Goal: Task Accomplishment & Management: Manage account settings

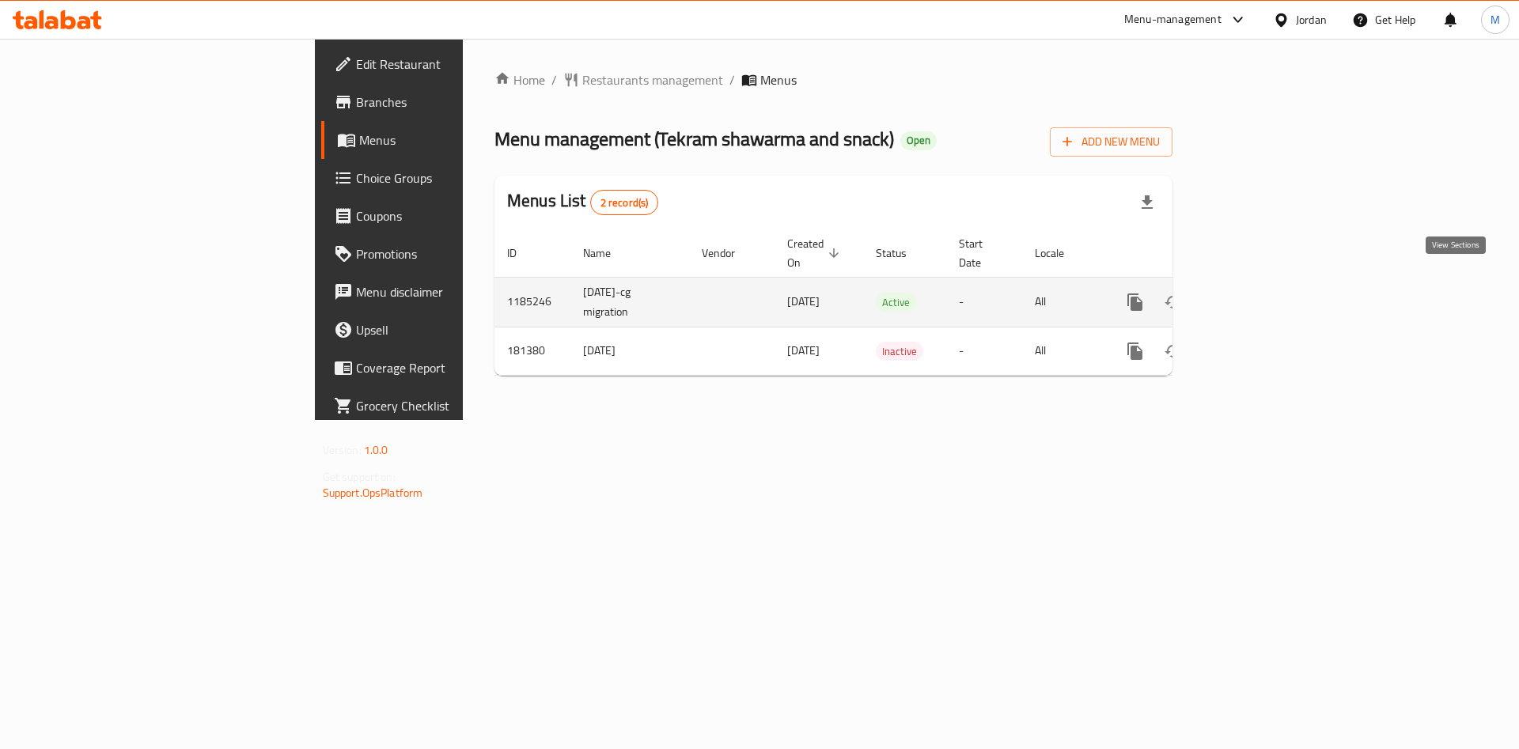
click at [1259, 293] on icon "enhanced table" at bounding box center [1249, 302] width 19 height 19
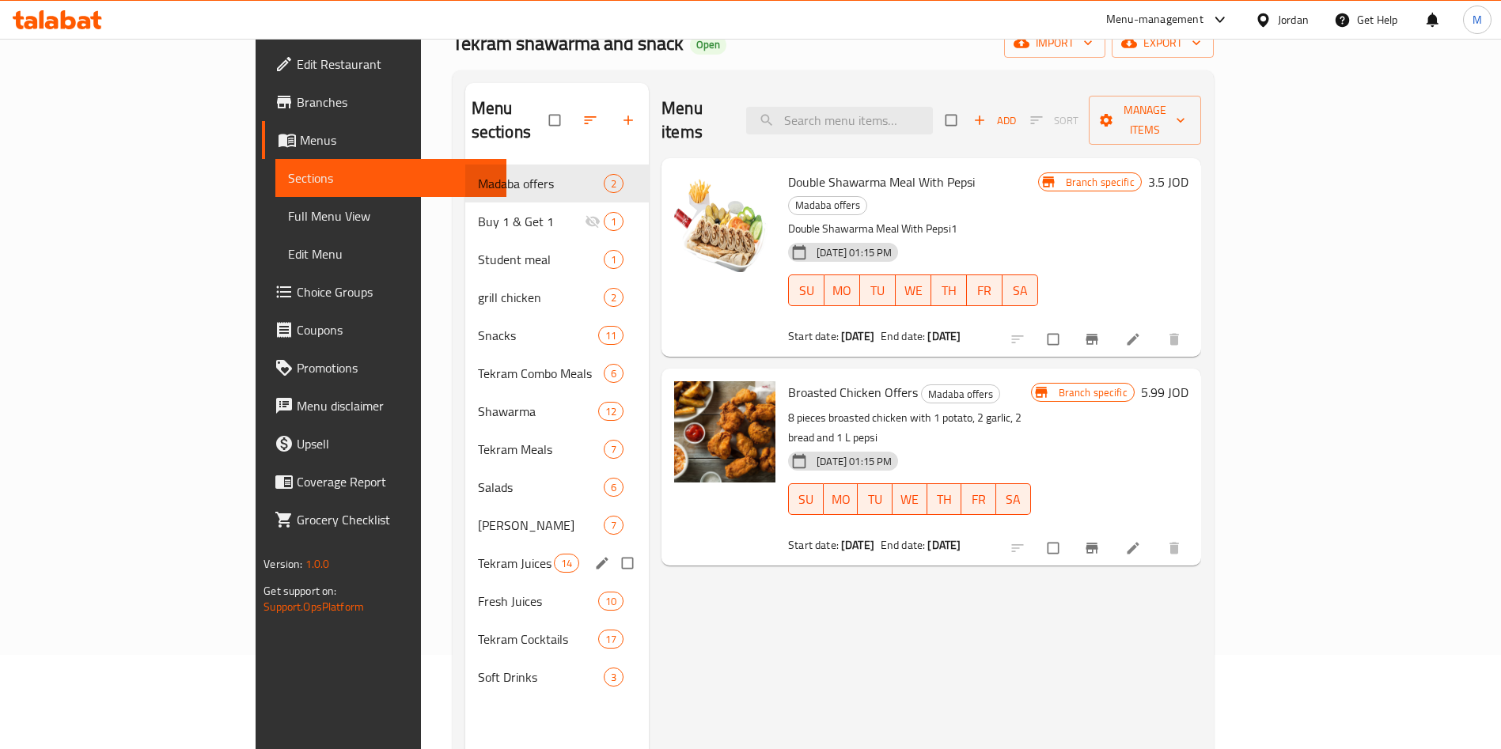
scroll to position [222, 0]
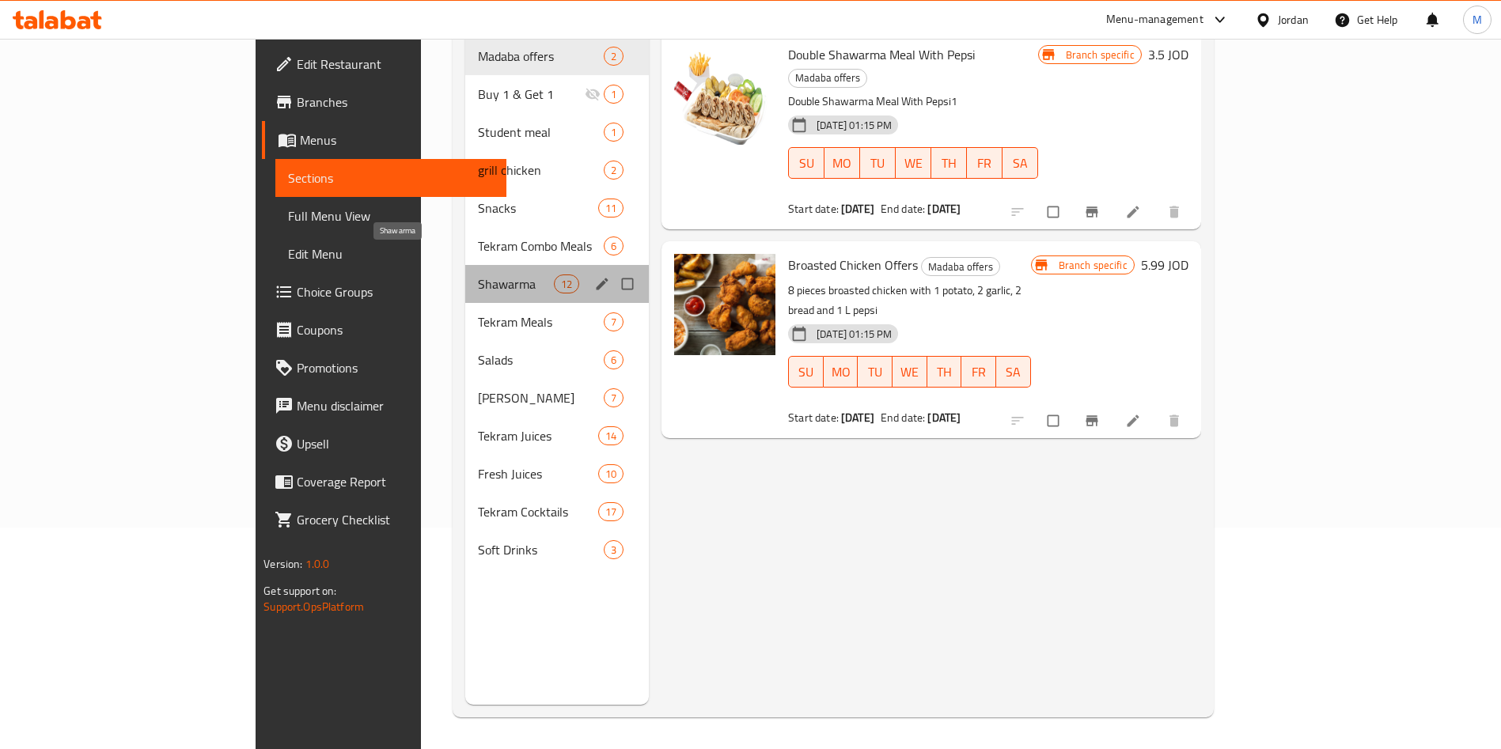
click at [478, 275] on span "Shawarma" at bounding box center [516, 284] width 76 height 19
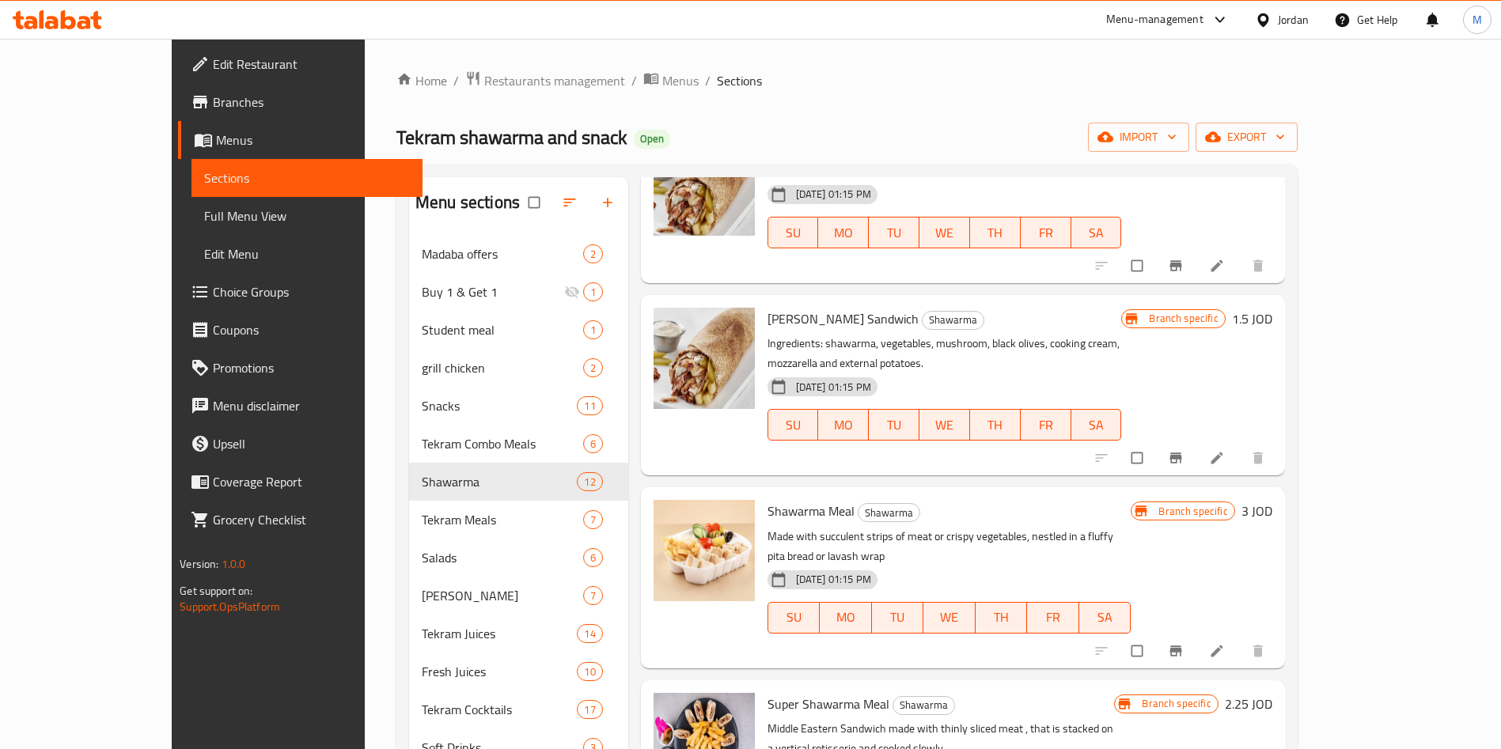
scroll to position [356, 0]
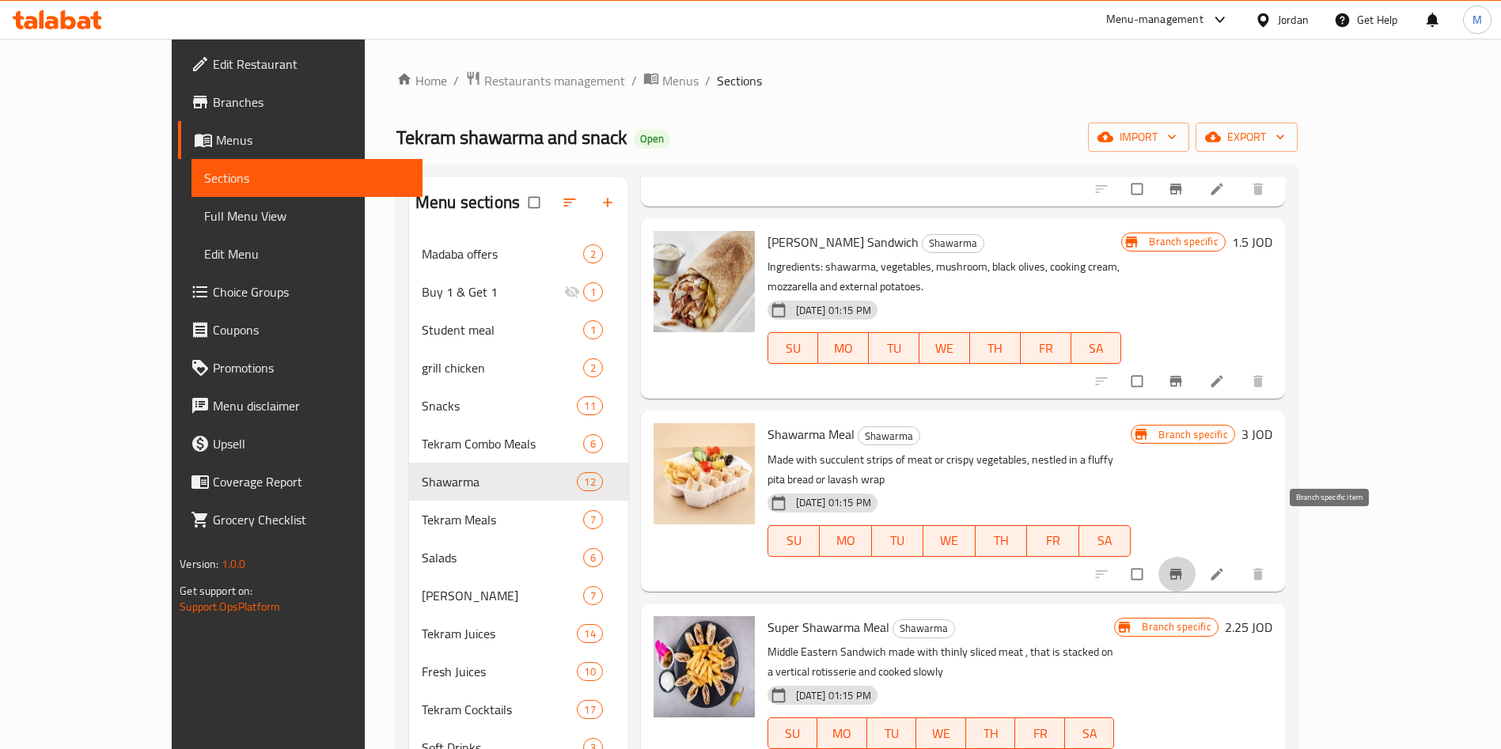
click at [1187, 567] on span "Branch-specific-item" at bounding box center [1177, 575] width 19 height 16
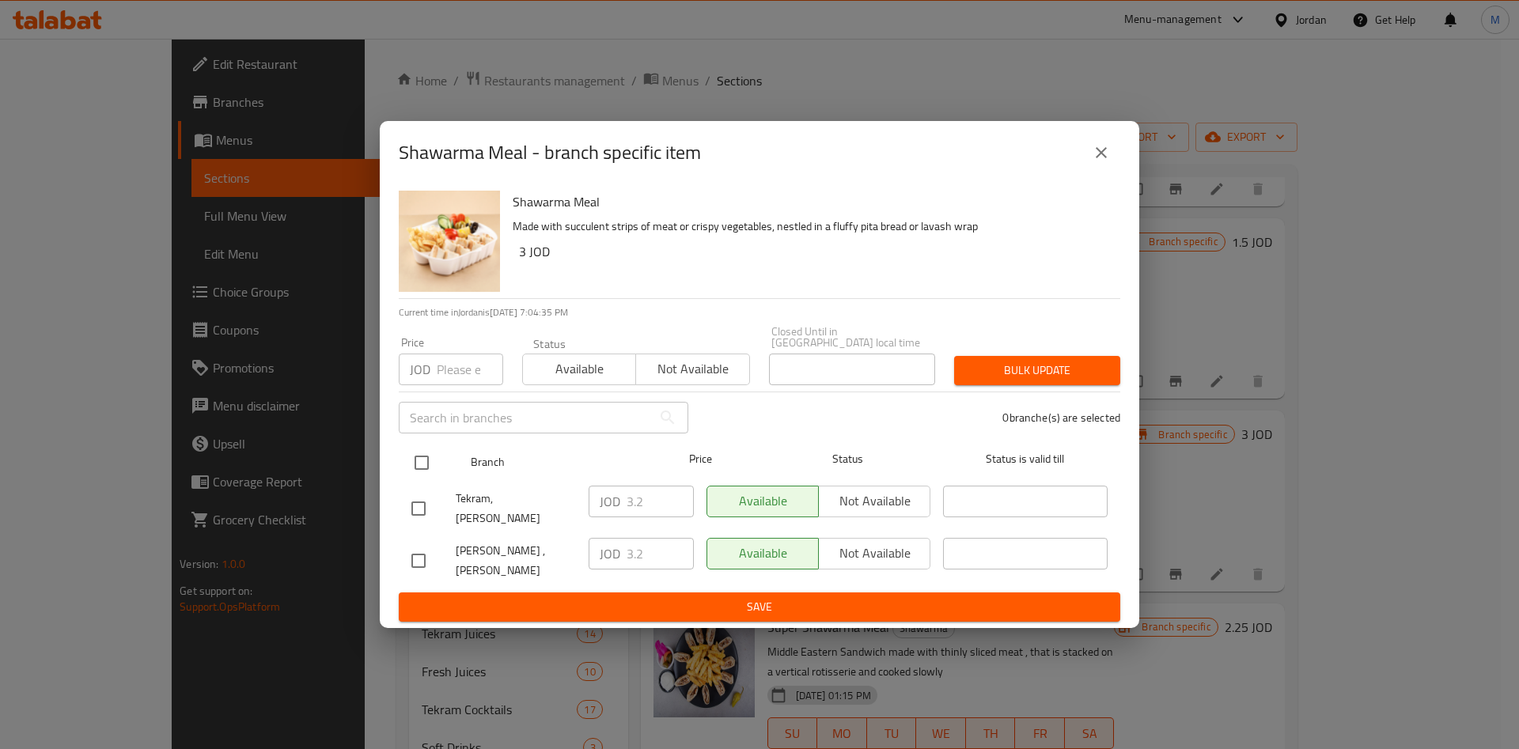
click at [436, 473] on input "checkbox" at bounding box center [421, 462] width 33 height 33
checkbox input "true"
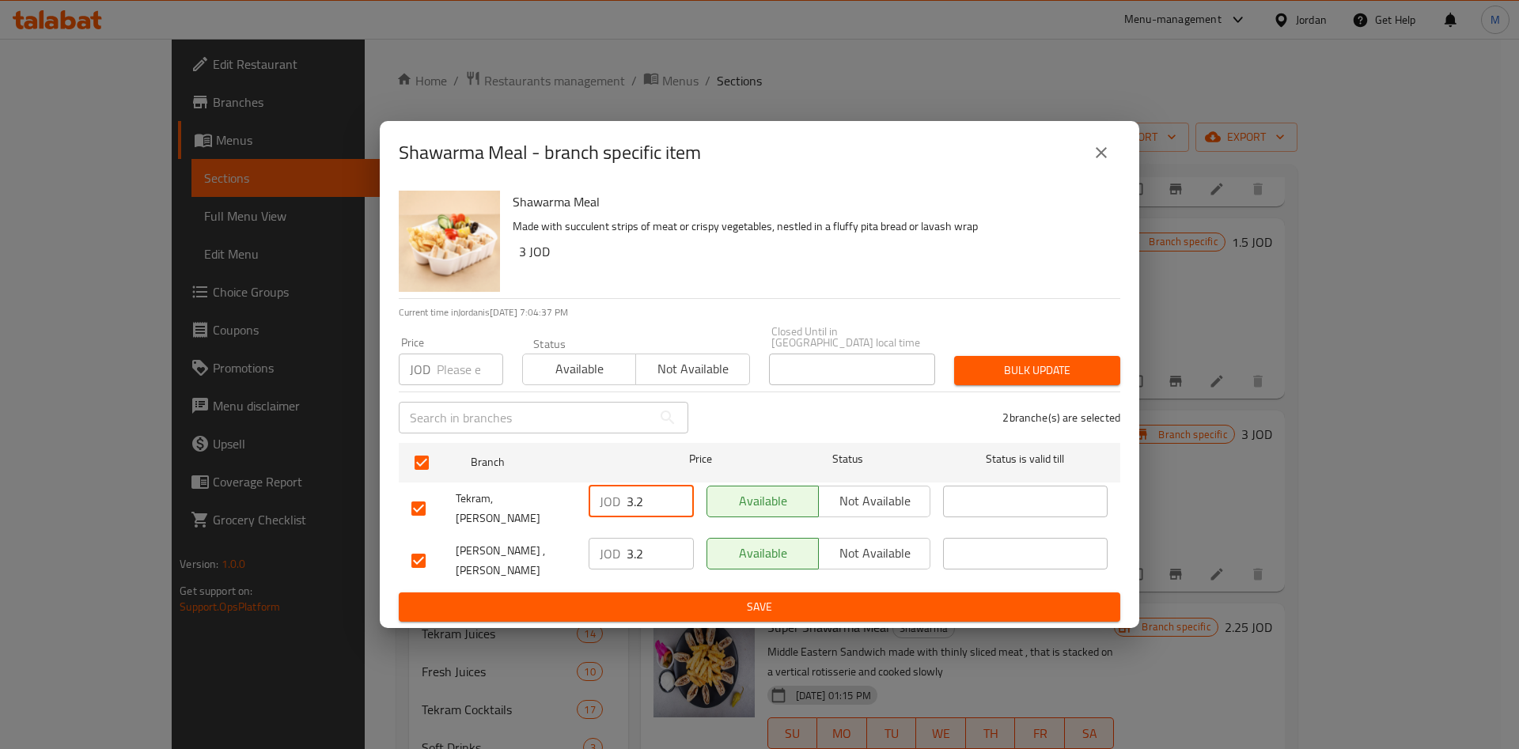
drag, startPoint x: 662, startPoint y: 514, endPoint x: 608, endPoint y: 526, distance: 56.1
click at [608, 526] on ul "Branch Price Status Status is valid till Tekram, [PERSON_NAME] JOD 3.2 ​ Availa…" at bounding box center [760, 515] width 722 height 157
drag, startPoint x: 649, startPoint y: 517, endPoint x: 594, endPoint y: 514, distance: 55.5
click at [594, 514] on div "JOD 2.4 ​" at bounding box center [641, 502] width 105 height 32
type input "2.4"
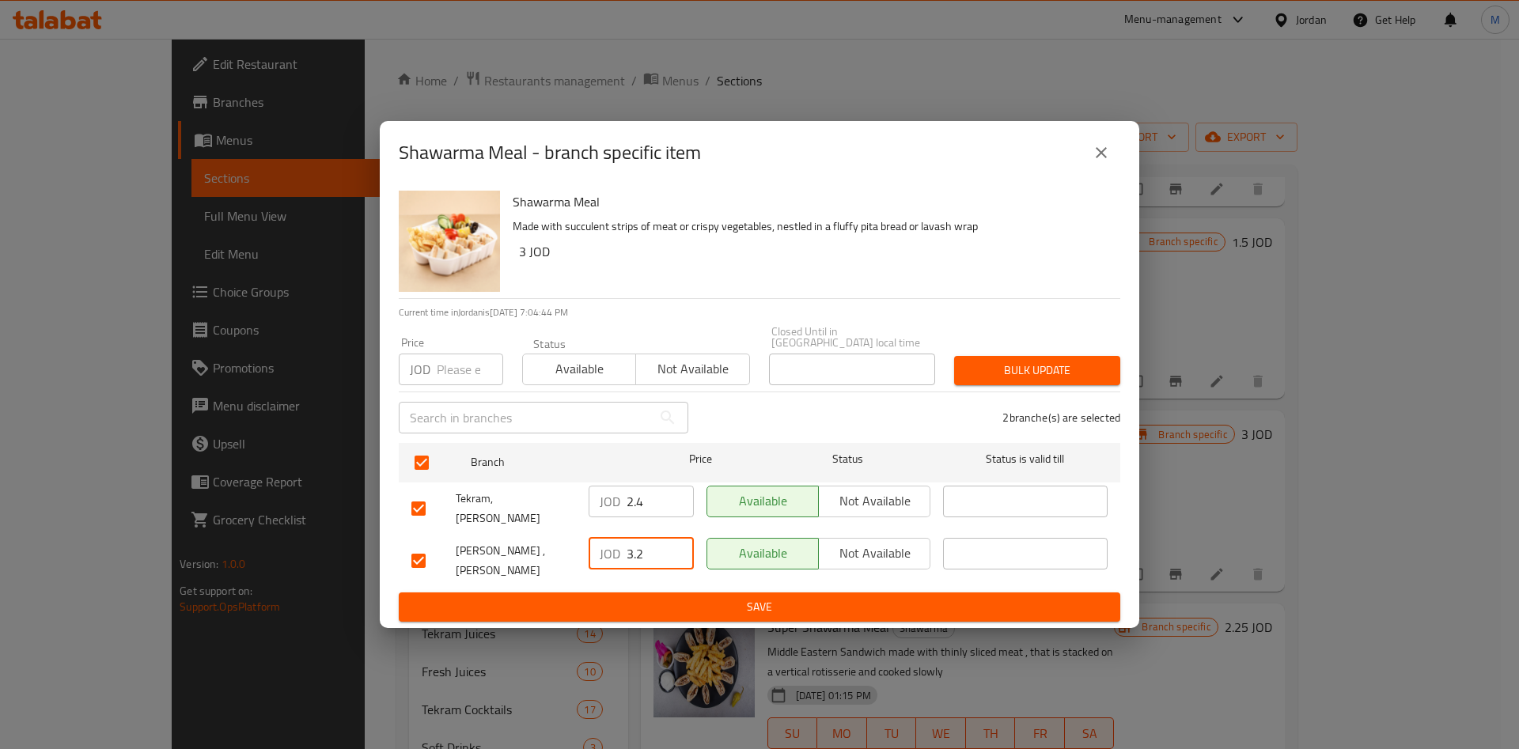
drag, startPoint x: 616, startPoint y: 556, endPoint x: 545, endPoint y: 556, distance: 70.4
click at [545, 556] on div "[PERSON_NAME] ,[PERSON_NAME] JOD 3.2 ​ Available Not available ​" at bounding box center [759, 561] width 709 height 59
paste input "2.4"
type input "2.4"
click at [661, 597] on span "Save" at bounding box center [760, 607] width 696 height 20
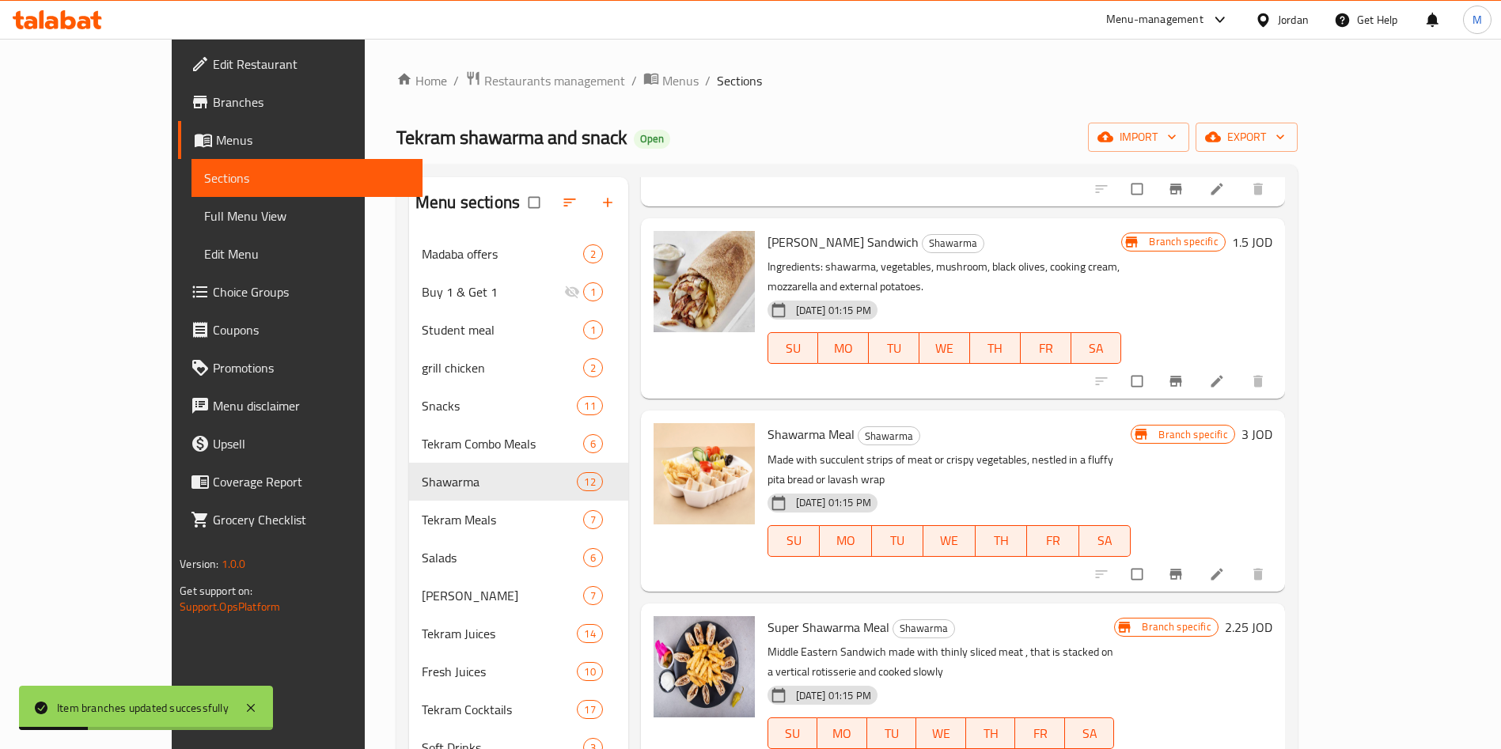
scroll to position [475, 0]
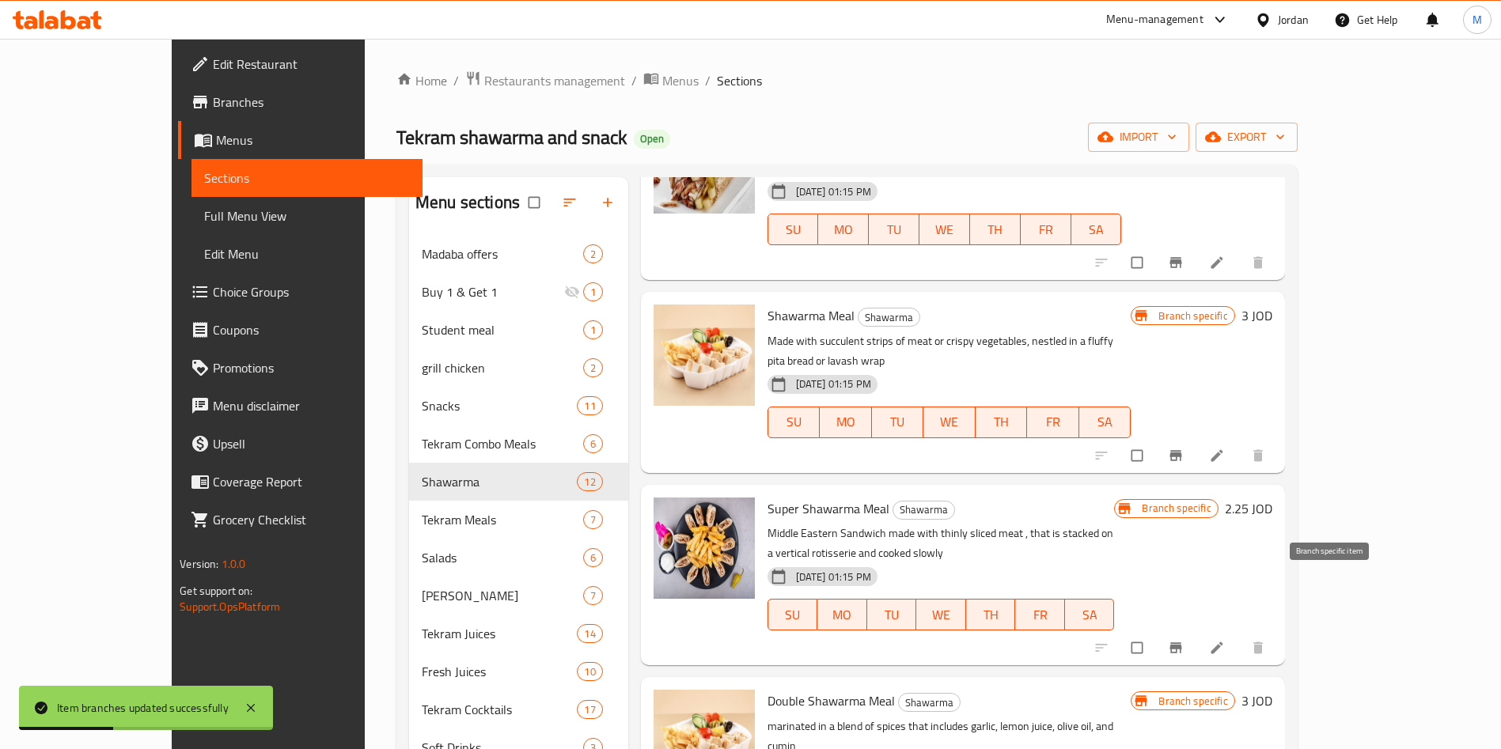
click at [1197, 631] on button "Branch-specific-item" at bounding box center [1178, 648] width 38 height 35
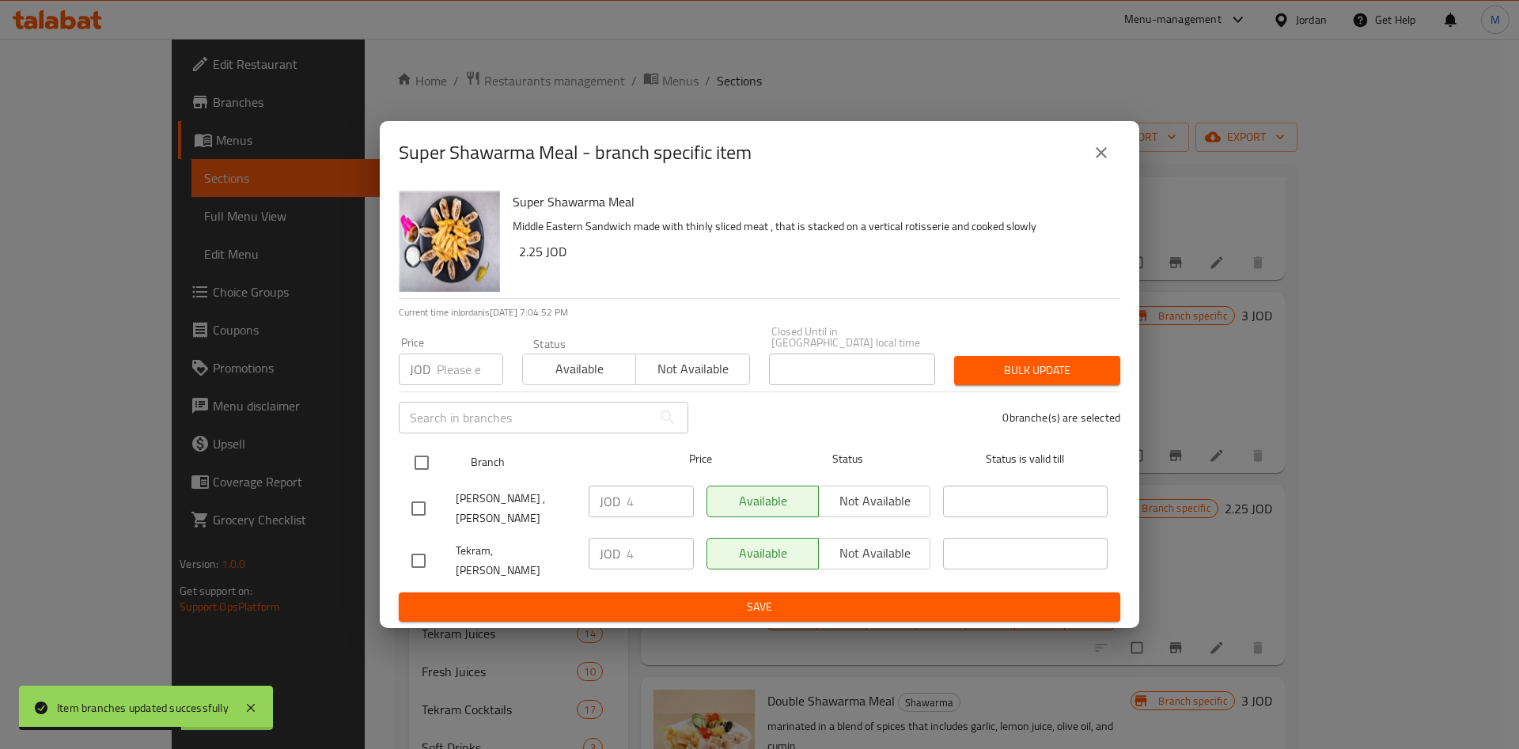
click at [423, 467] on input "checkbox" at bounding box center [421, 462] width 33 height 33
checkbox input "true"
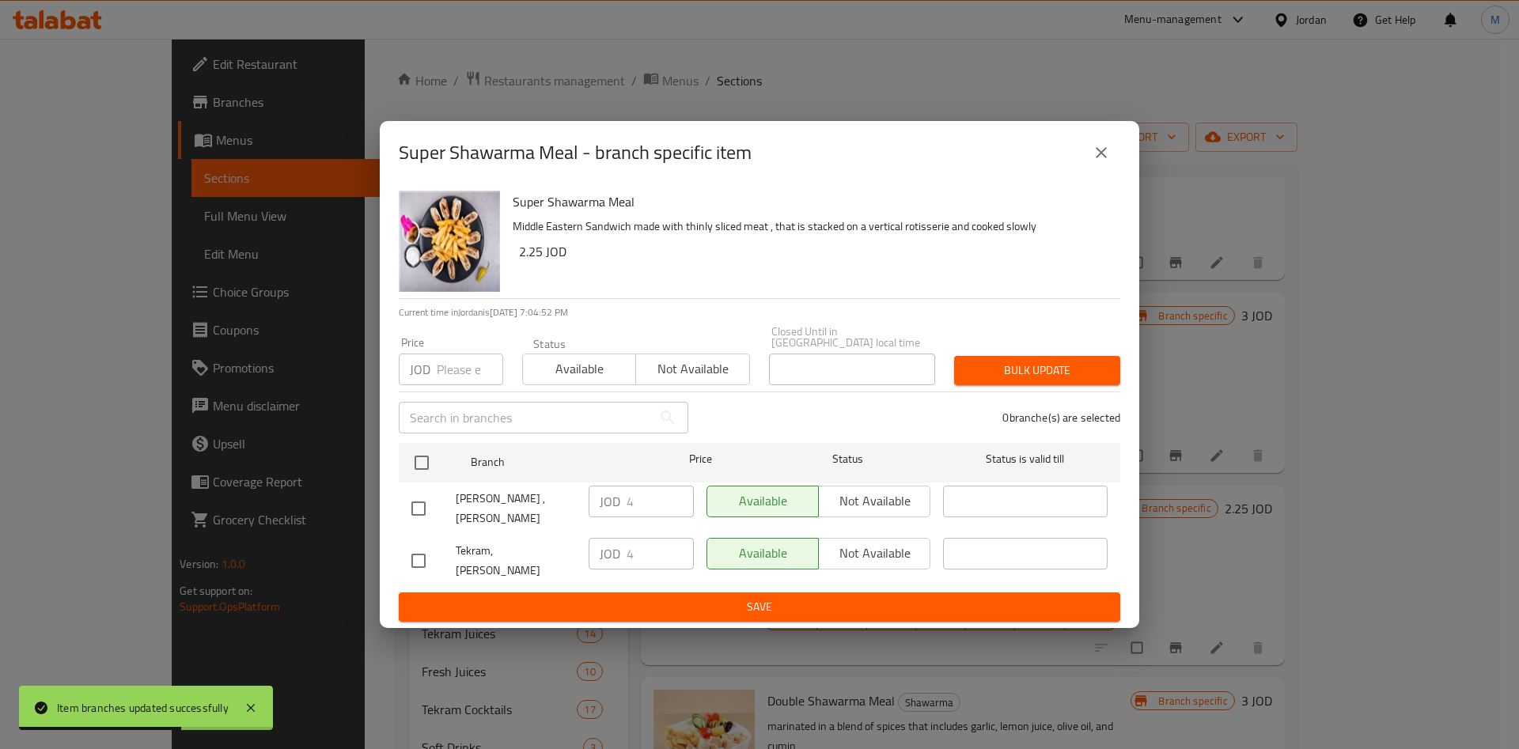
checkbox input "true"
drag, startPoint x: 640, startPoint y: 518, endPoint x: 568, endPoint y: 519, distance: 72.0
click at [568, 519] on div "[PERSON_NAME] ,[PERSON_NAME] JOD 4 ​ Available Not available ​" at bounding box center [759, 509] width 709 height 59
drag, startPoint x: 646, startPoint y: 510, endPoint x: 618, endPoint y: 515, distance: 28.1
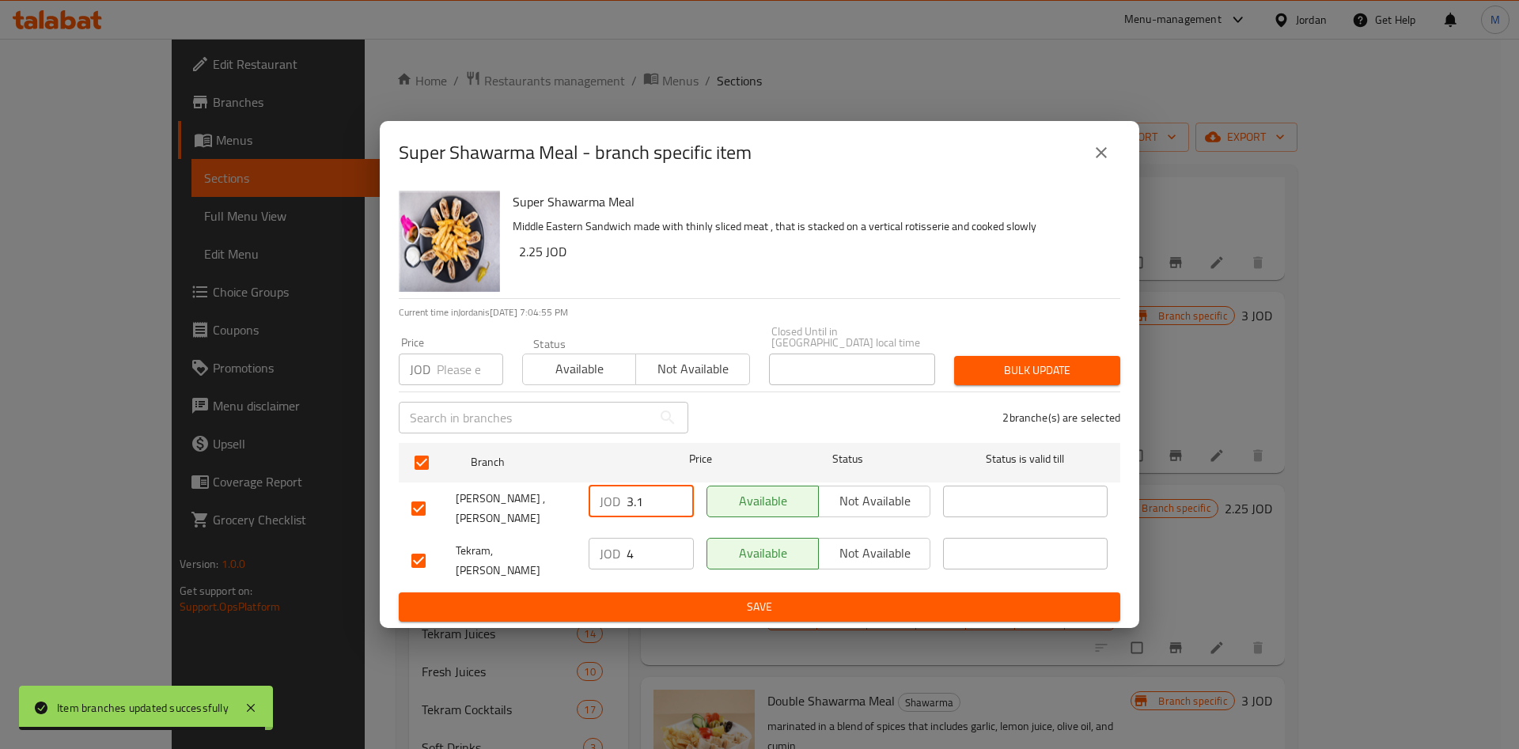
click at [618, 515] on div "JOD 3.1 ​" at bounding box center [641, 502] width 105 height 32
type input "3.1"
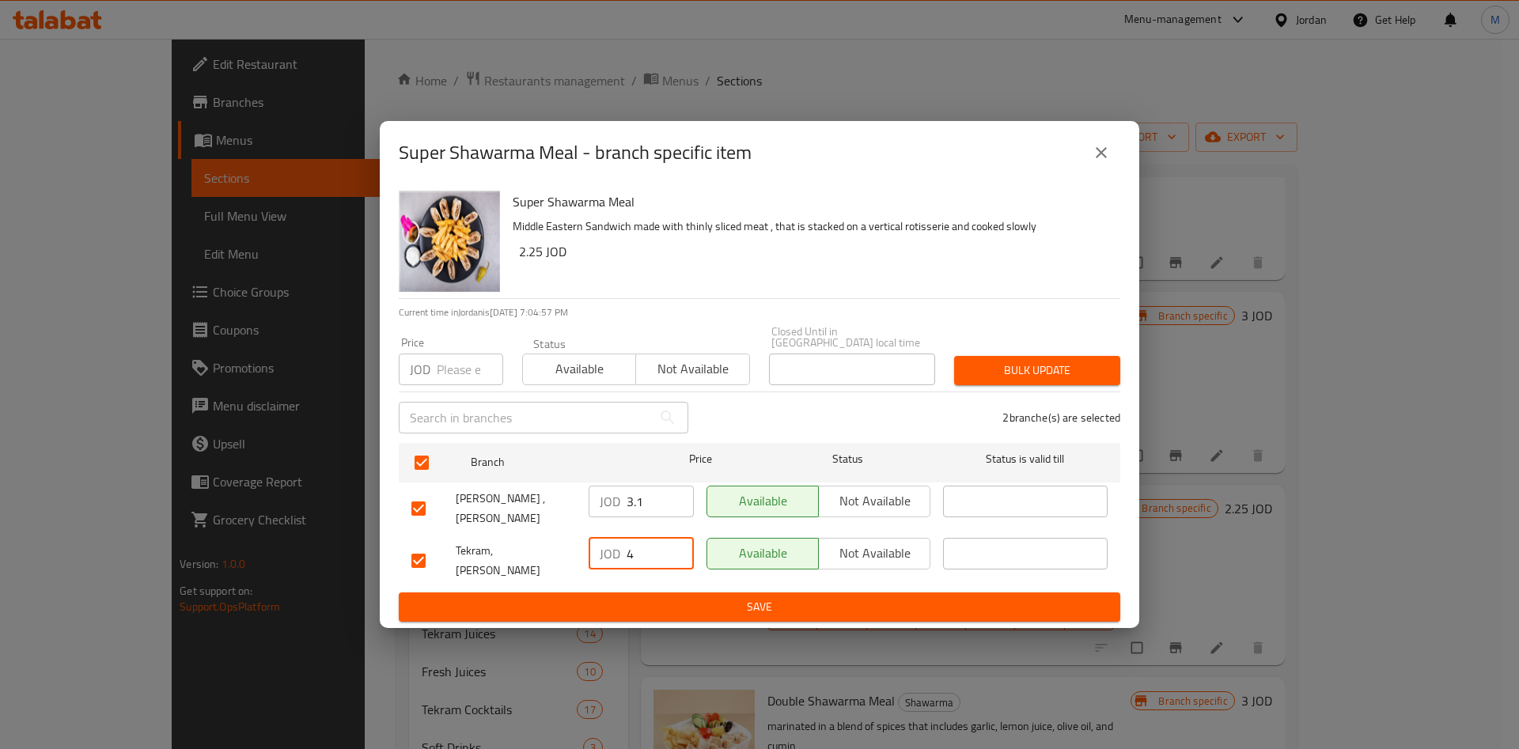
drag, startPoint x: 661, startPoint y: 548, endPoint x: 551, endPoint y: 548, distance: 110.0
click at [541, 550] on div "Tekram, [PERSON_NAME] JOD 4 ​ Available Not available ​" at bounding box center [759, 561] width 709 height 59
paste input "3.1"
type input "3.1"
click at [651, 597] on span "Save" at bounding box center [760, 607] width 696 height 20
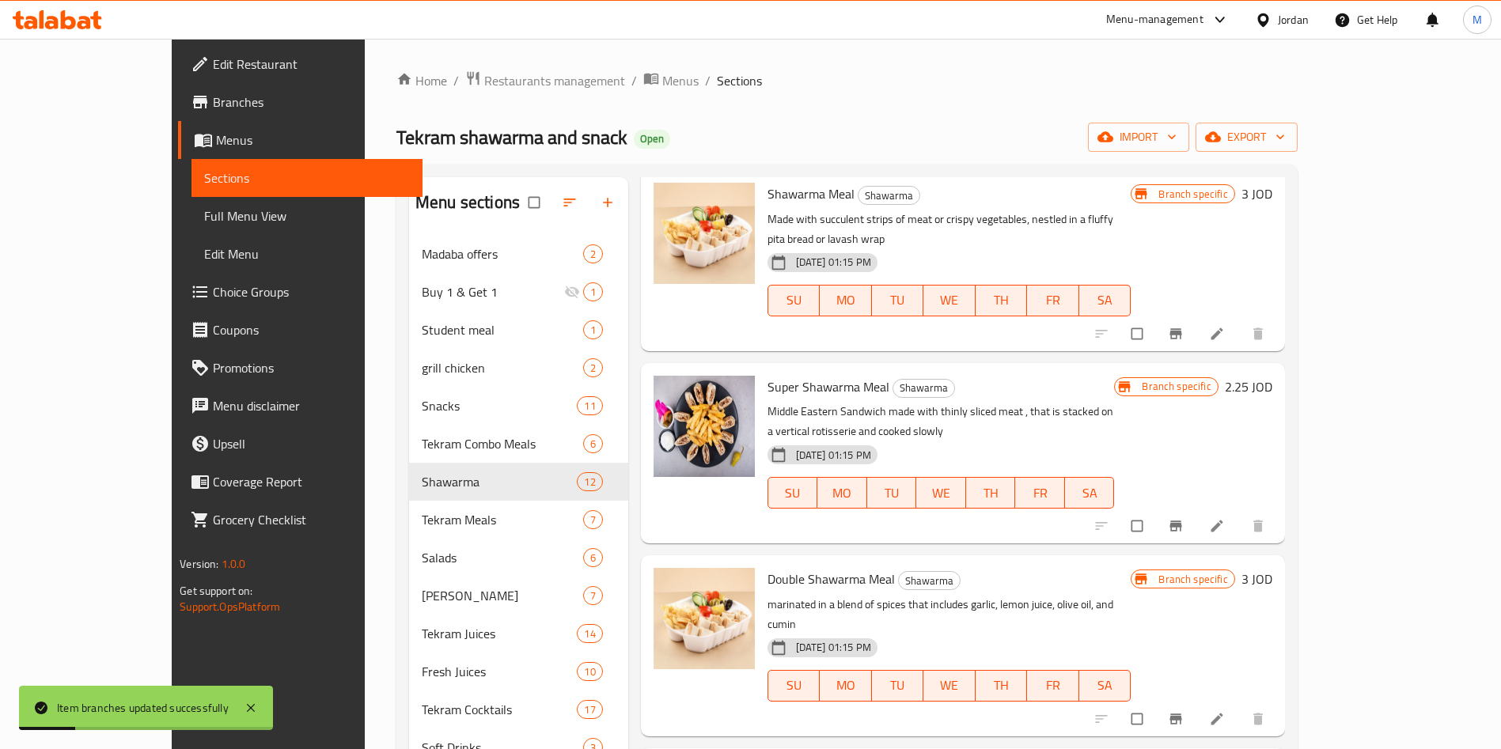
scroll to position [712, 0]
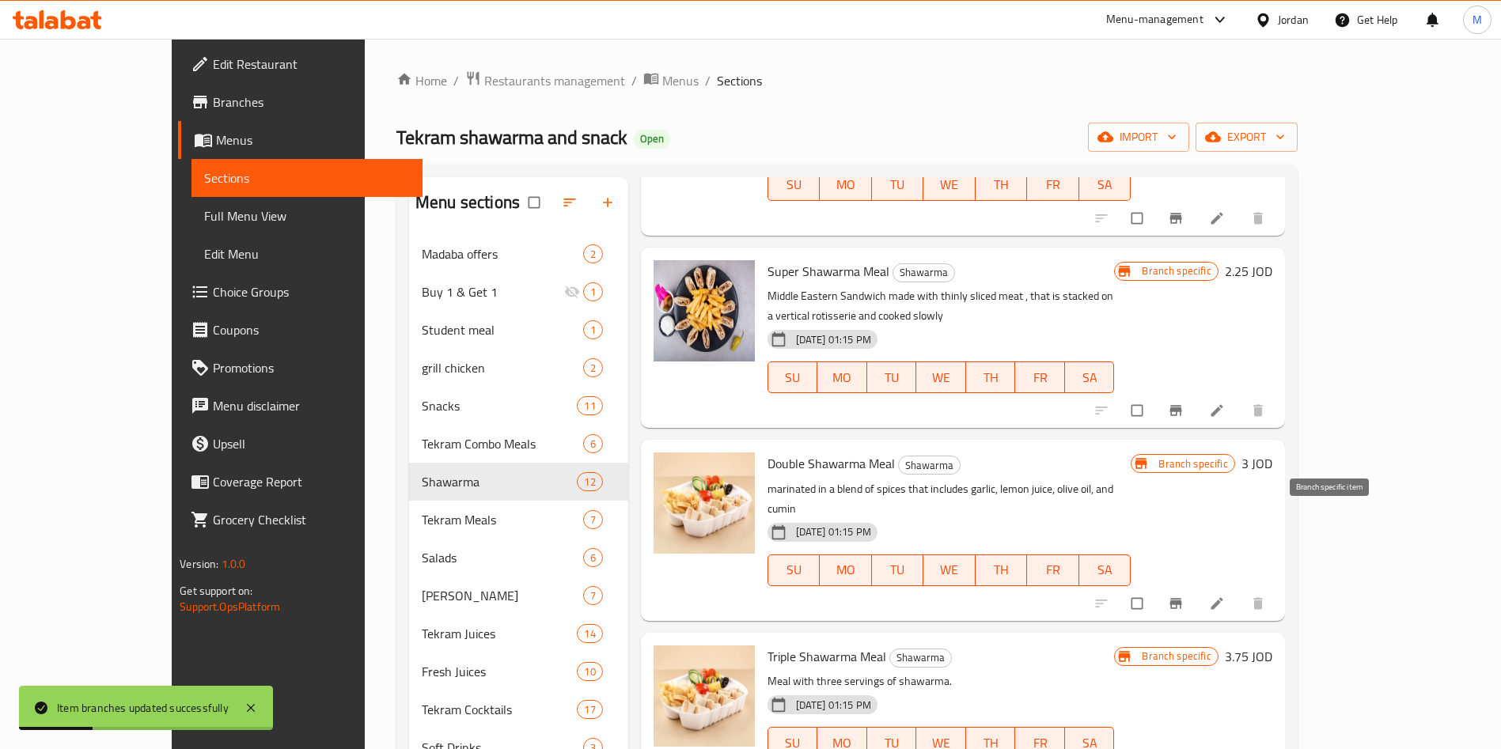
click at [1197, 586] on button "Branch-specific-item" at bounding box center [1178, 603] width 38 height 35
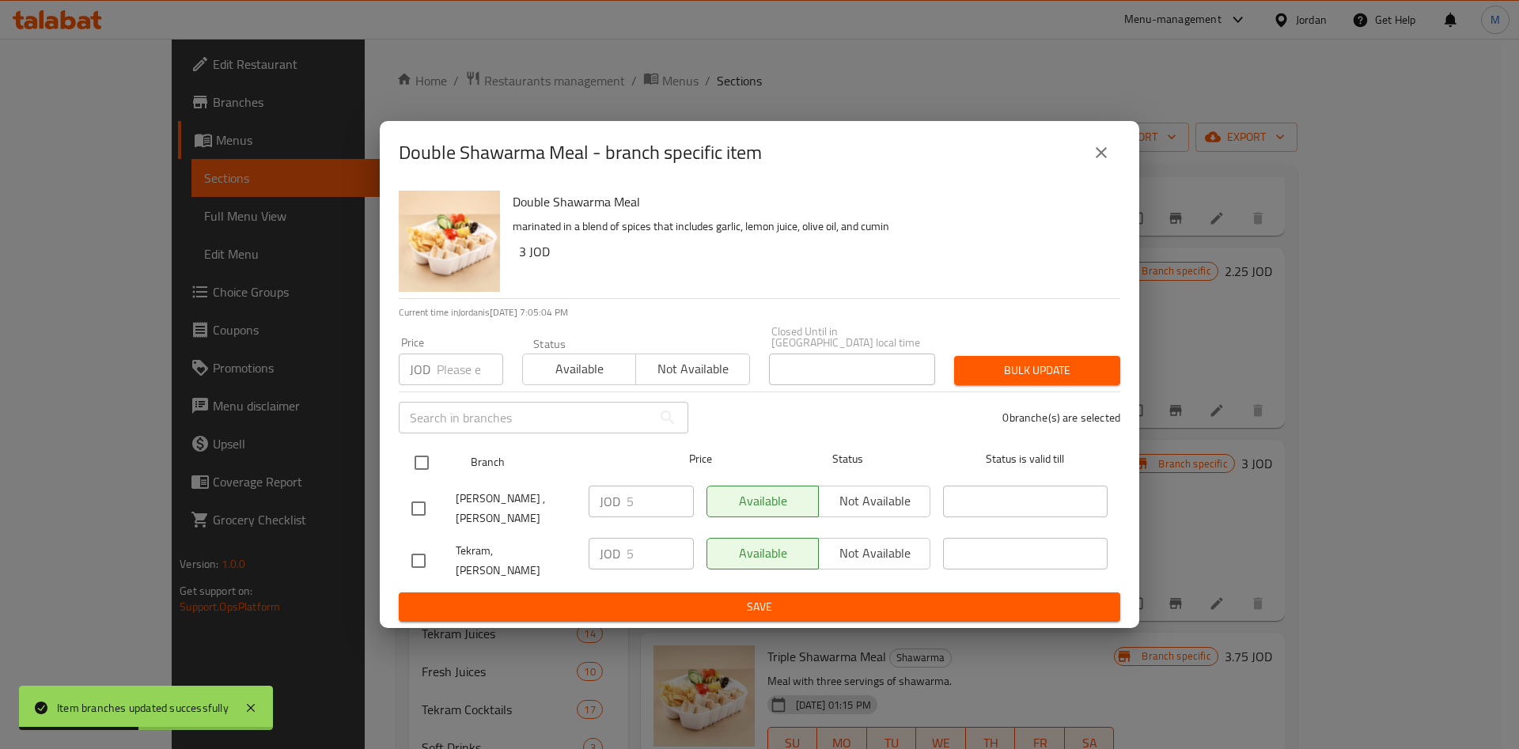
click at [426, 472] on input "checkbox" at bounding box center [421, 462] width 33 height 33
checkbox input "true"
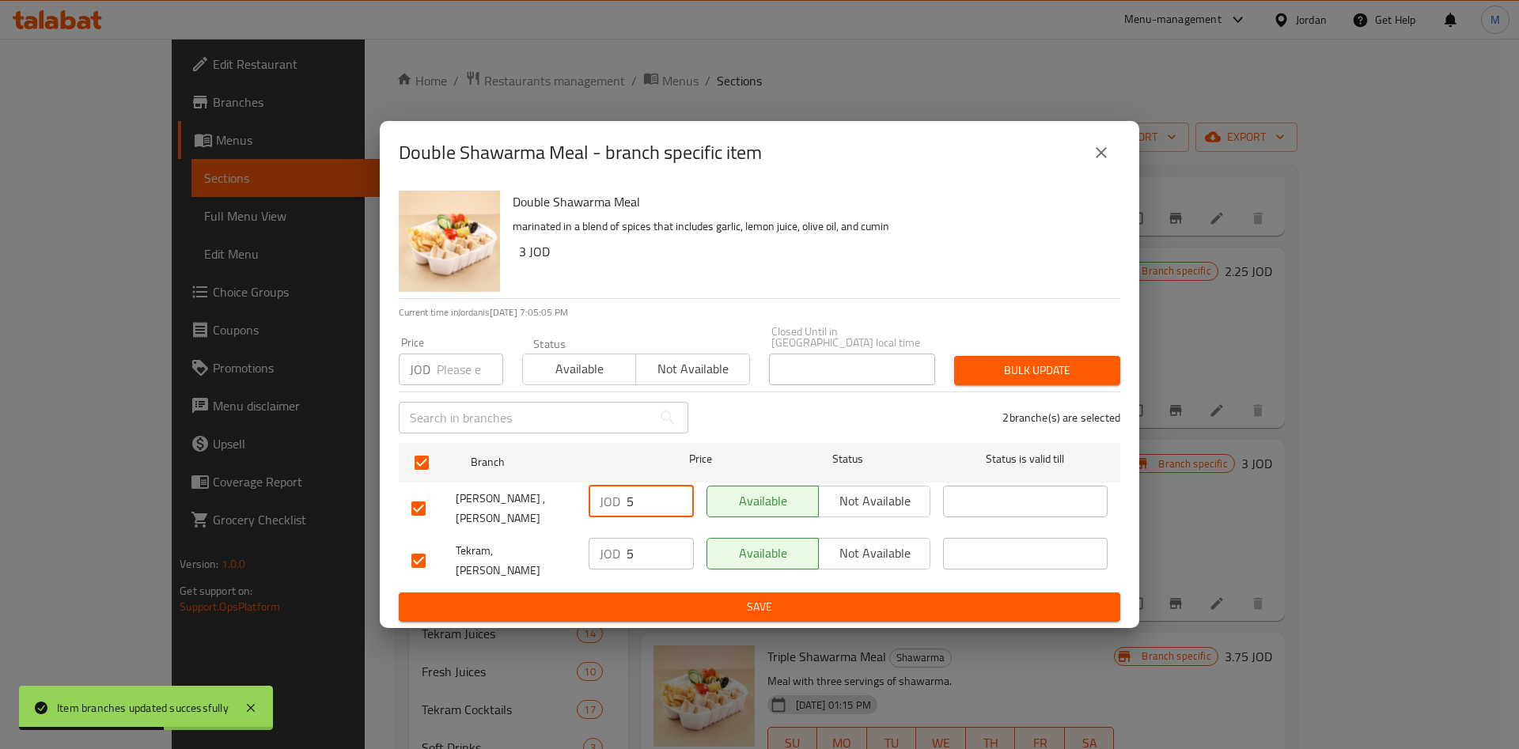
drag, startPoint x: 646, startPoint y: 512, endPoint x: 562, endPoint y: 525, distance: 85.0
click at [562, 525] on ul "Branch Price Status Status is valid till Tekram ,[PERSON_NAME] JOD 5 ​ Availabl…" at bounding box center [760, 515] width 722 height 157
type input "3"
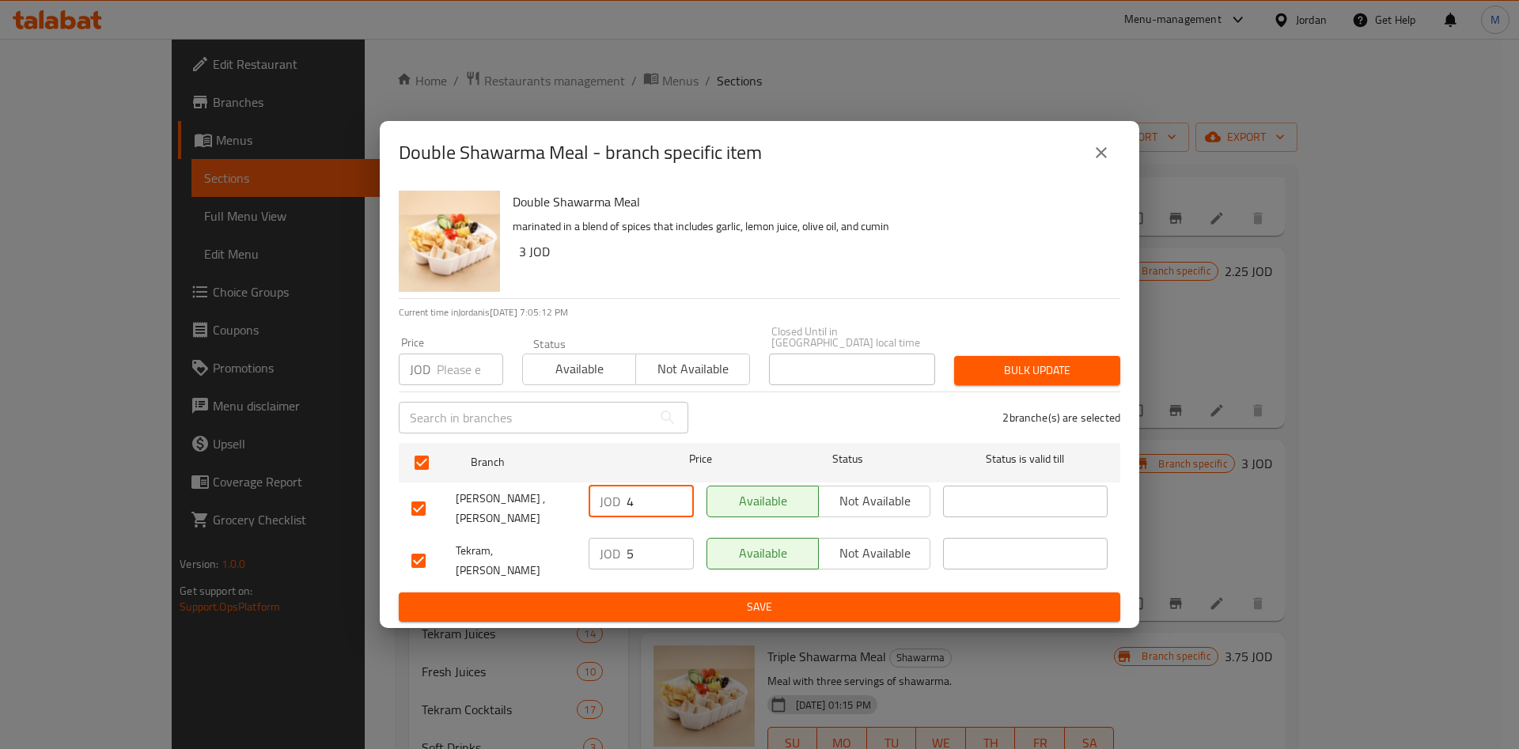
type input "4"
drag, startPoint x: 648, startPoint y: 543, endPoint x: 594, endPoint y: 555, distance: 55.1
click at [594, 555] on div "JOD 5 ​" at bounding box center [641, 554] width 105 height 32
type input "4"
click at [648, 597] on span "Save" at bounding box center [760, 607] width 696 height 20
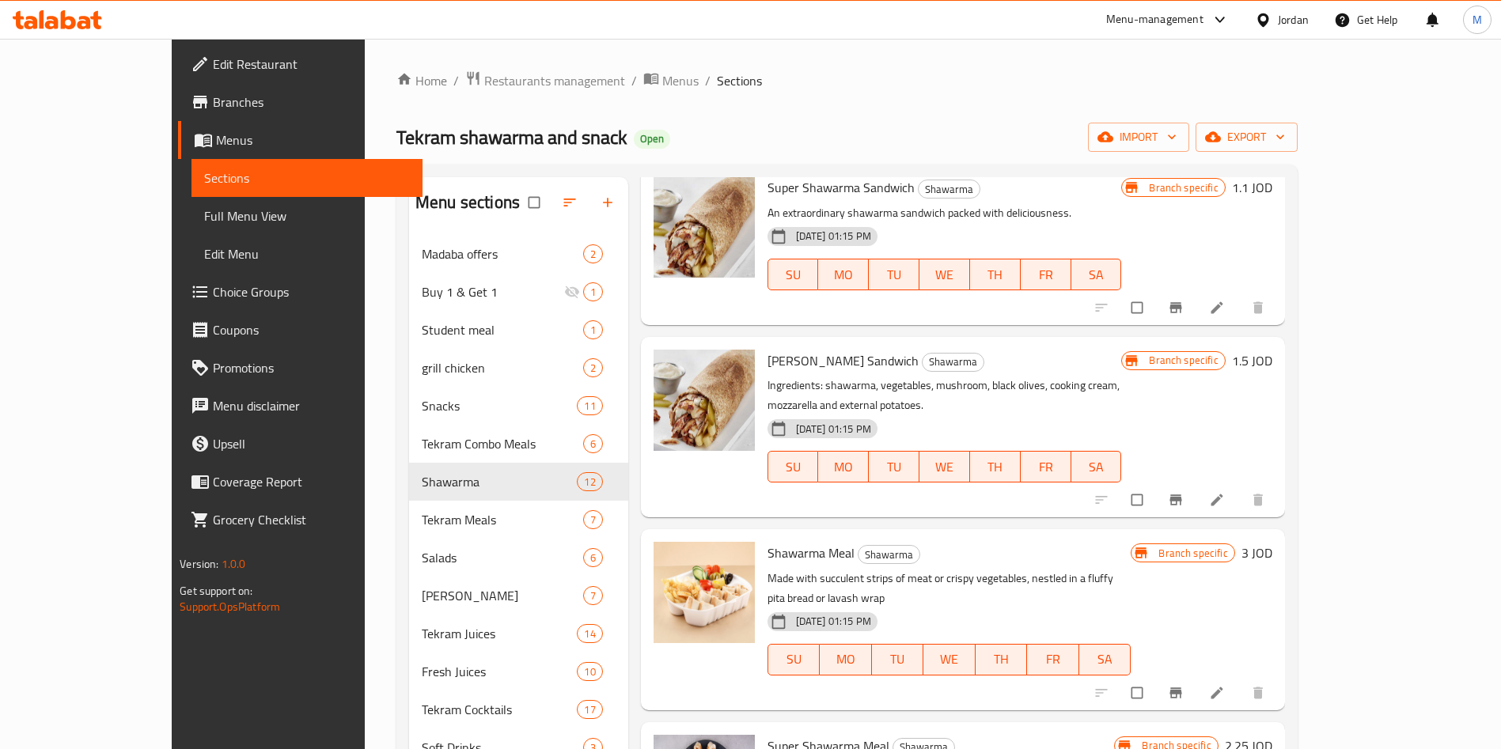
scroll to position [594, 0]
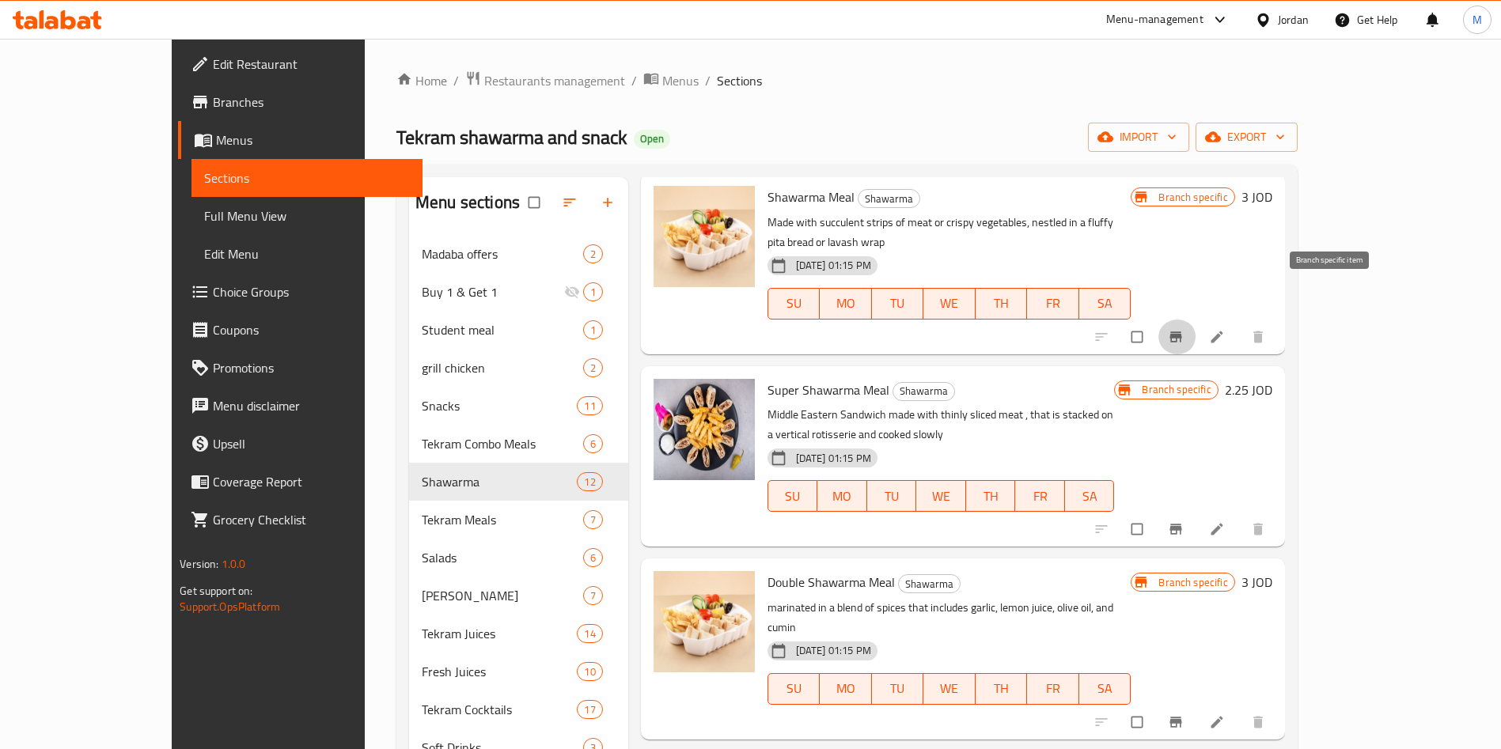
click at [1182, 332] on icon "Branch-specific-item" at bounding box center [1176, 337] width 12 height 10
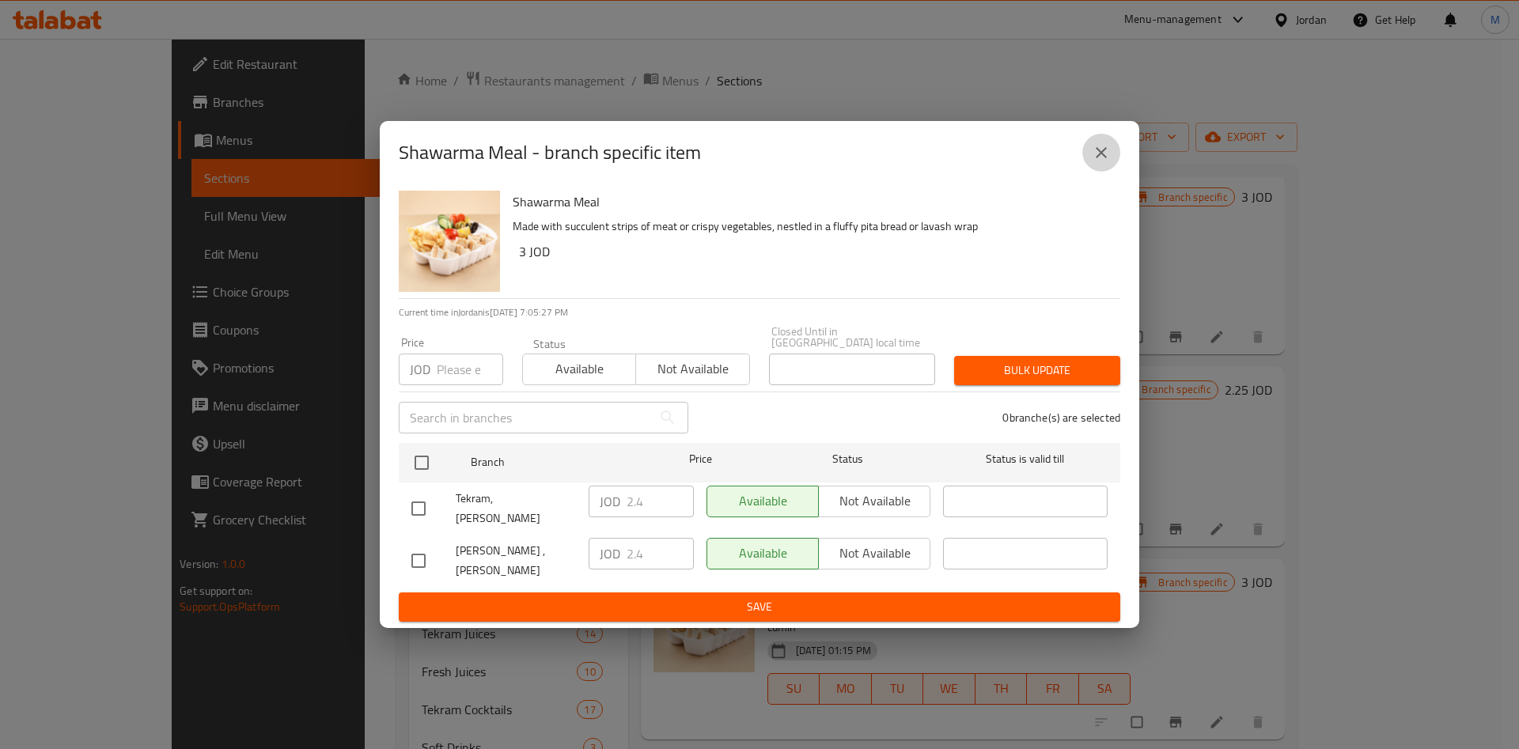
click at [1091, 170] on button "close" at bounding box center [1102, 153] width 38 height 38
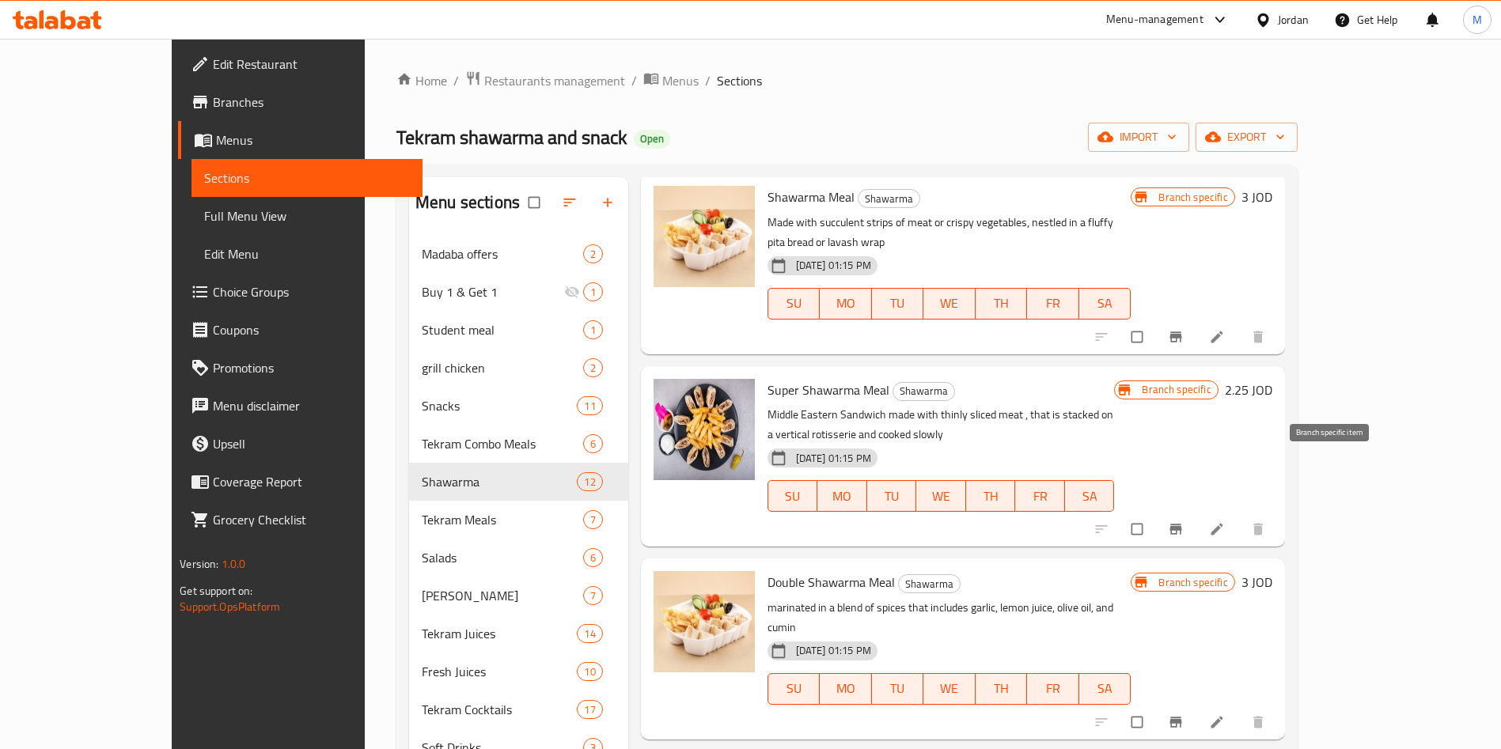
click at [1197, 512] on button "Branch-specific-item" at bounding box center [1178, 529] width 38 height 35
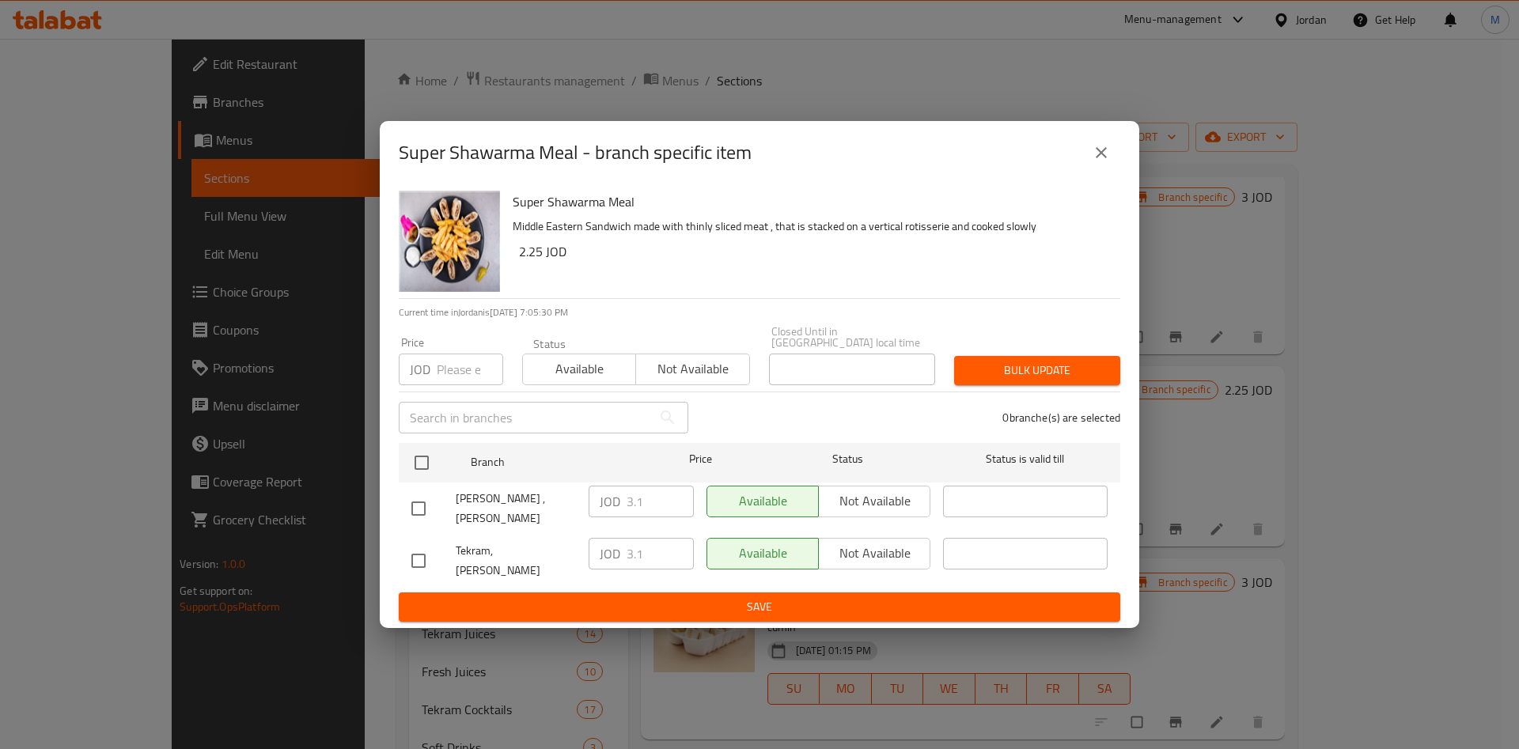
click at [1098, 162] on icon "close" at bounding box center [1101, 152] width 19 height 19
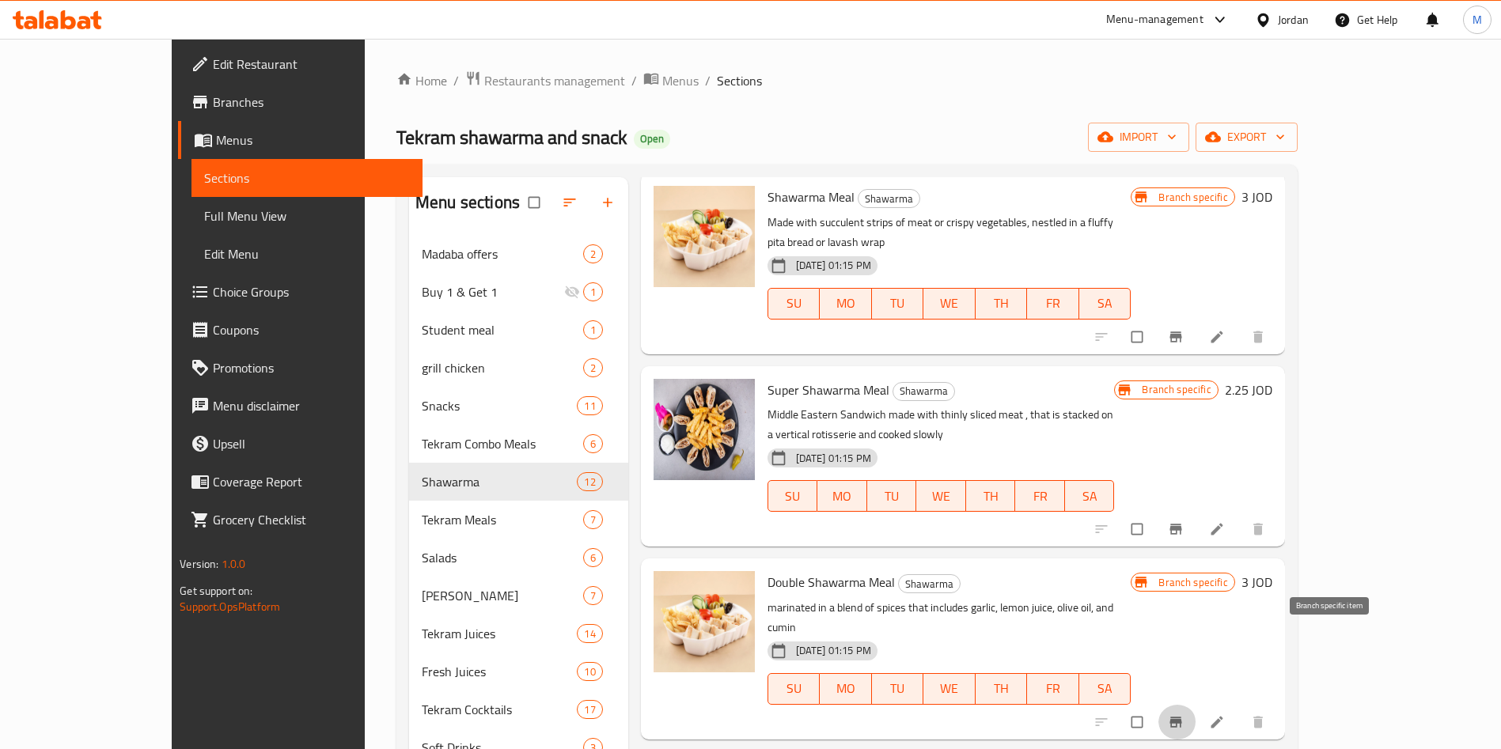
click at [1197, 705] on button "Branch-specific-item" at bounding box center [1178, 722] width 38 height 35
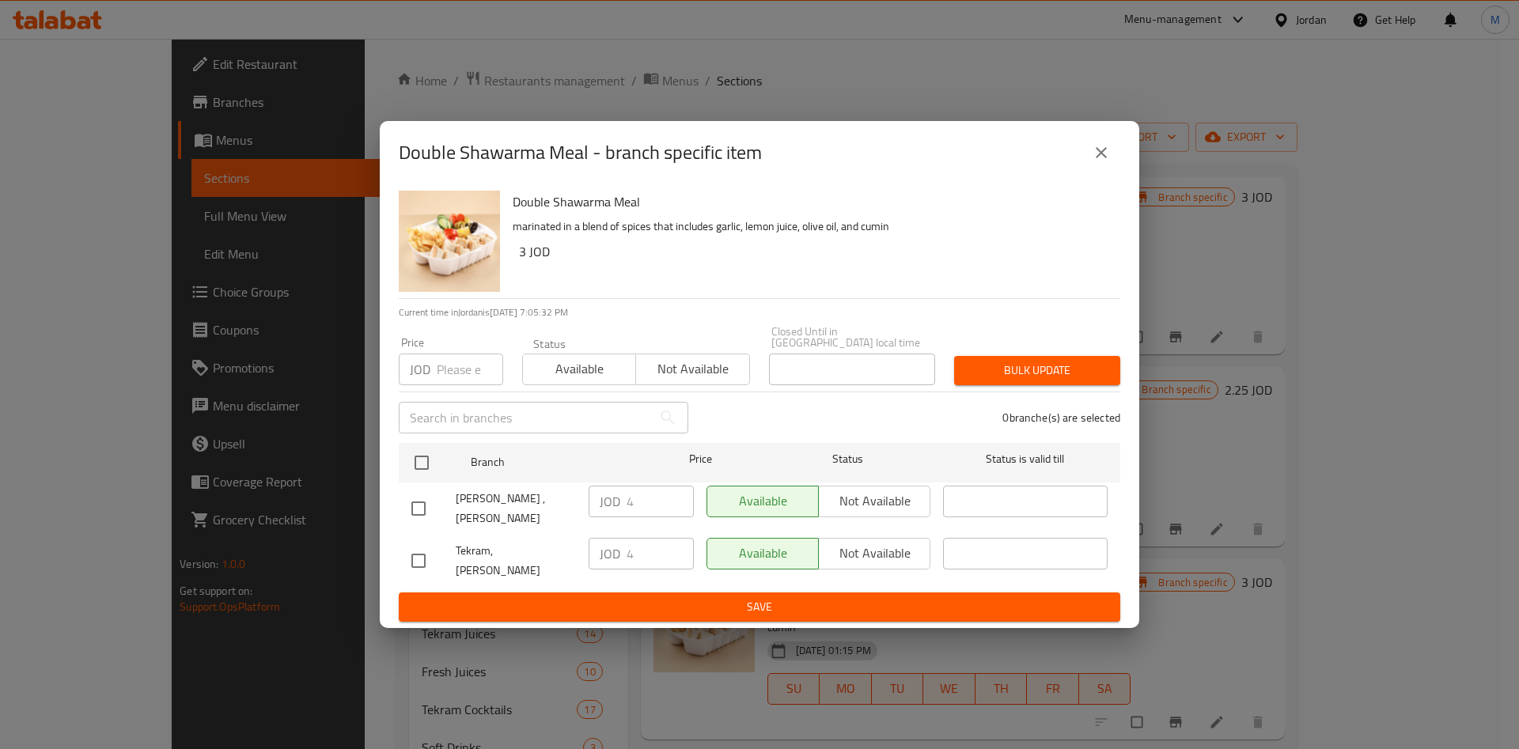
click at [1092, 162] on icon "close" at bounding box center [1101, 152] width 19 height 19
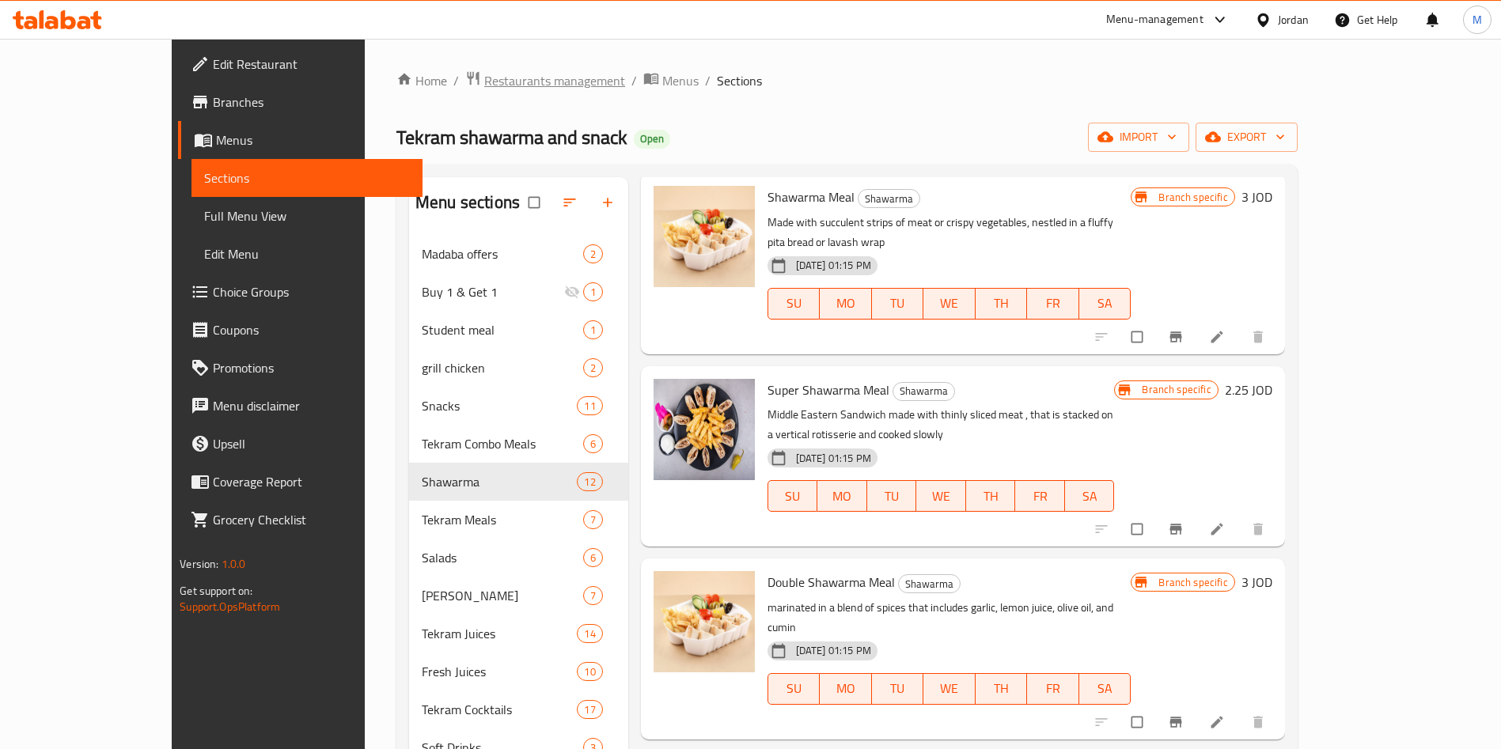
click at [484, 87] on span "Restaurants management" at bounding box center [554, 80] width 141 height 19
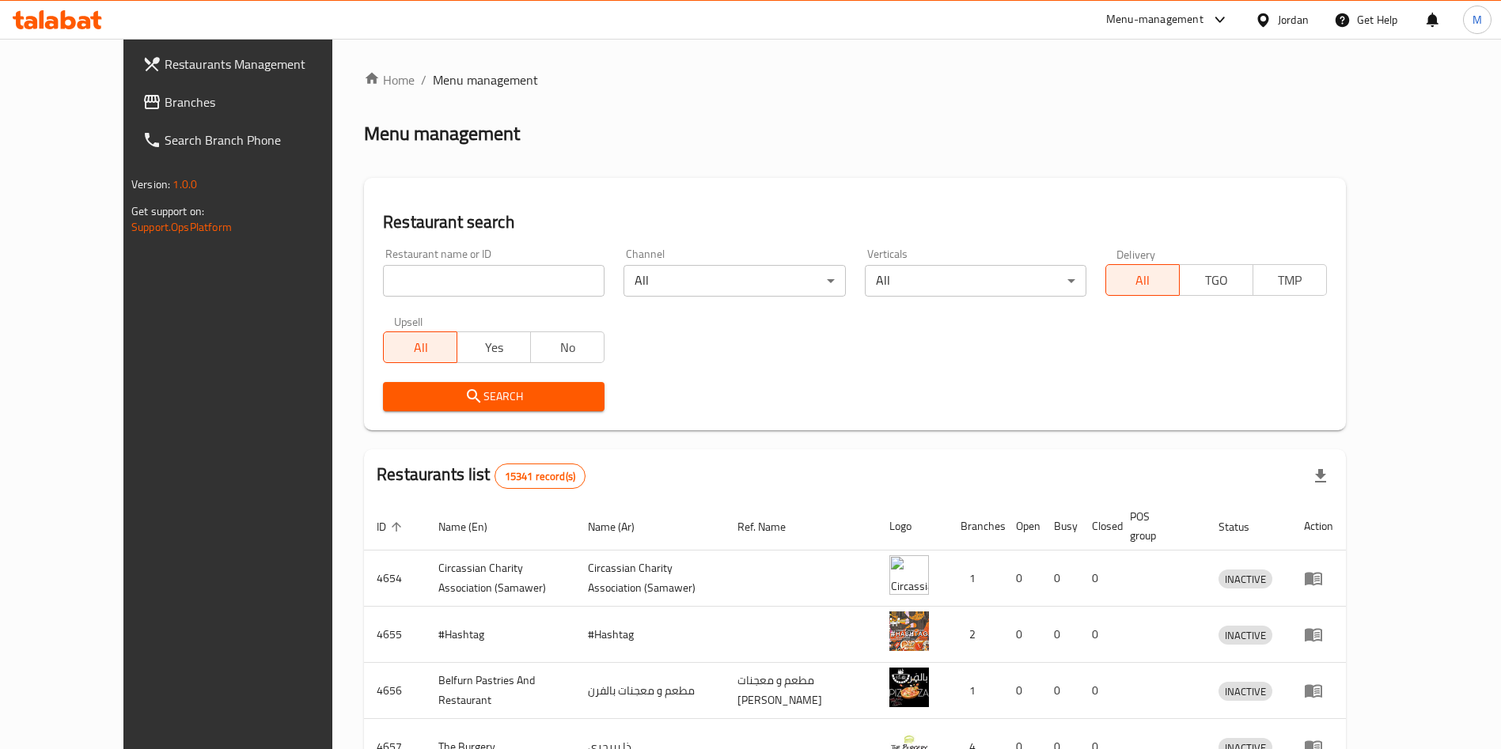
click at [455, 280] on input "search" at bounding box center [494, 281] width 222 height 32
type input "x saj"
click at [471, 401] on span "Search" at bounding box center [494, 397] width 196 height 20
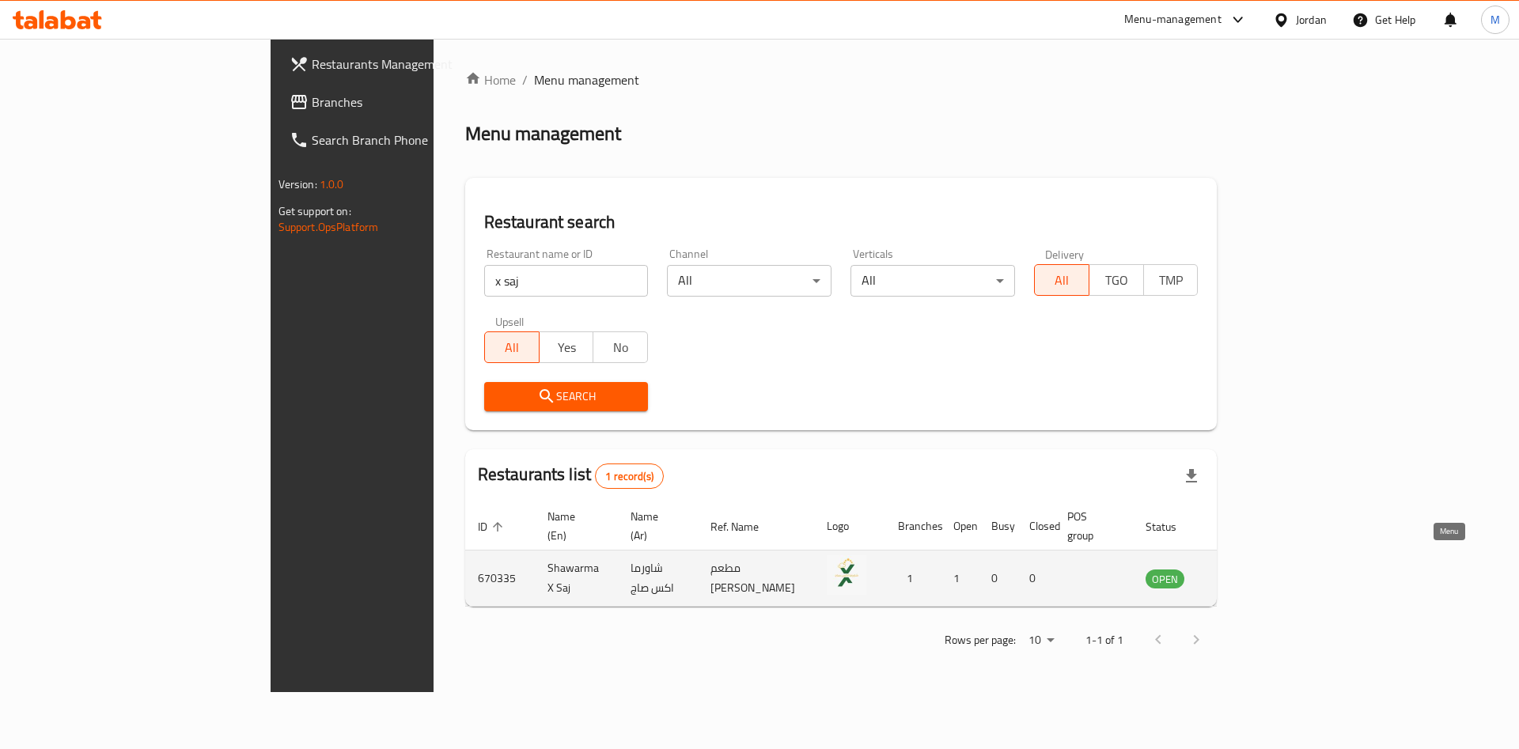
click at [1248, 570] on icon "enhanced table" at bounding box center [1238, 578] width 19 height 19
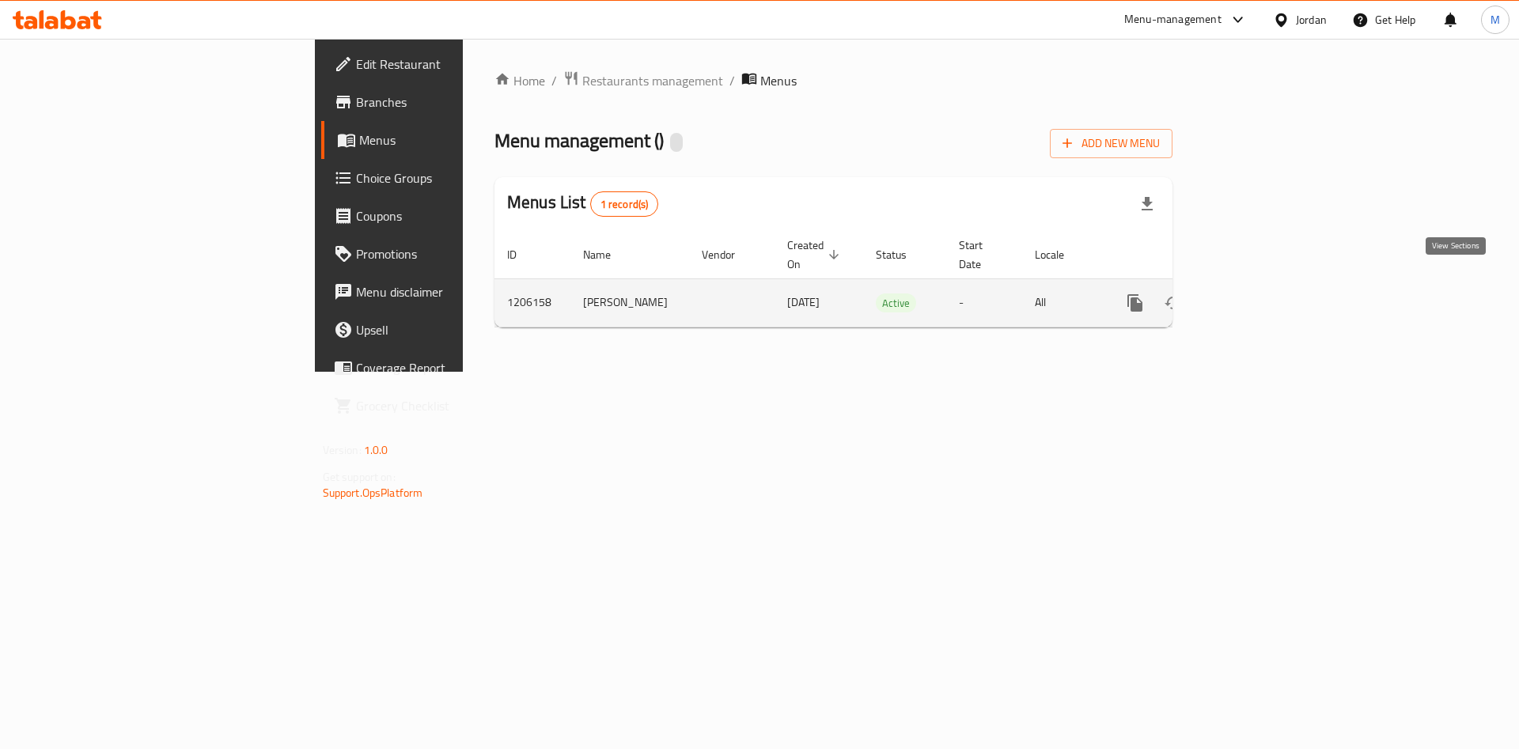
click at [1269, 291] on link "enhanced table" at bounding box center [1250, 303] width 38 height 38
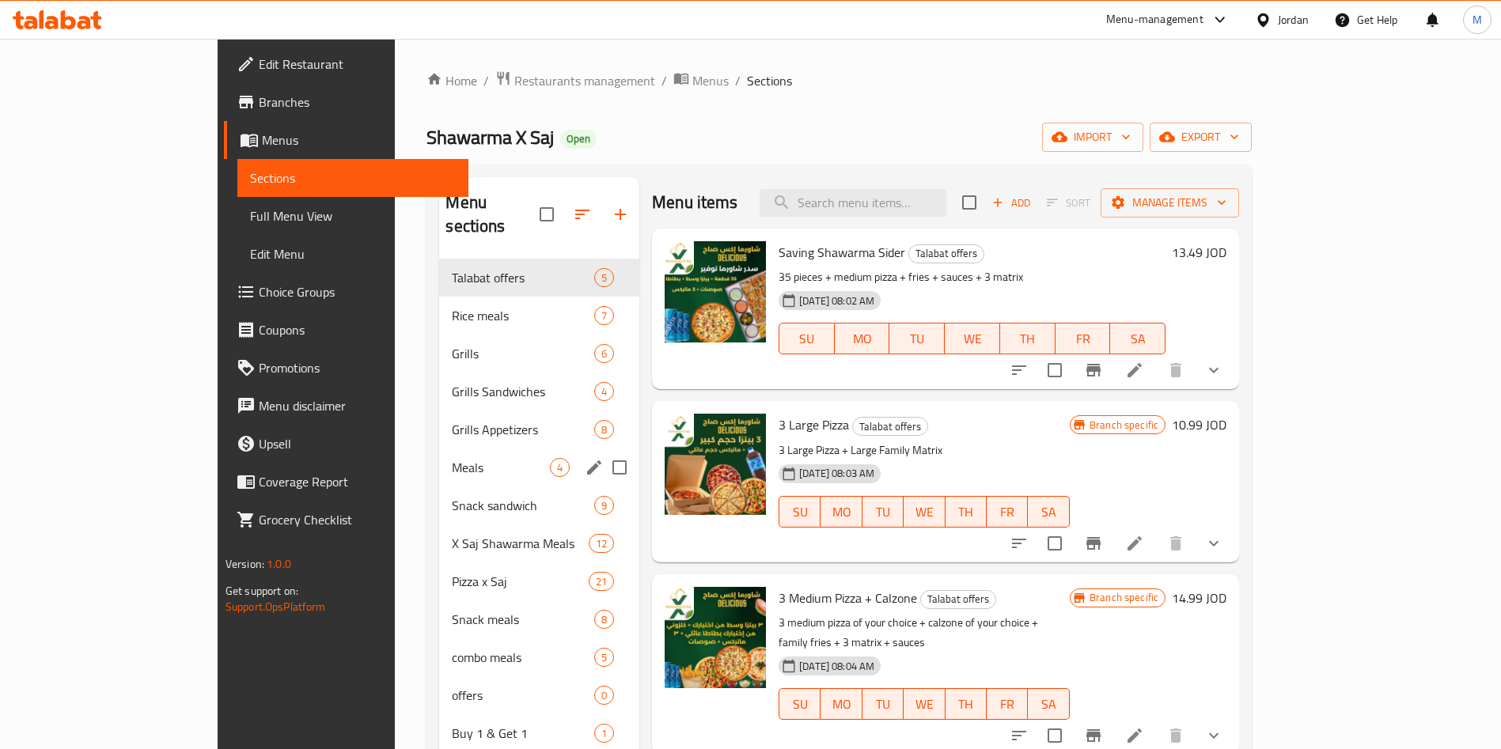
click at [439, 449] on div "Meals 4" at bounding box center [539, 468] width 200 height 38
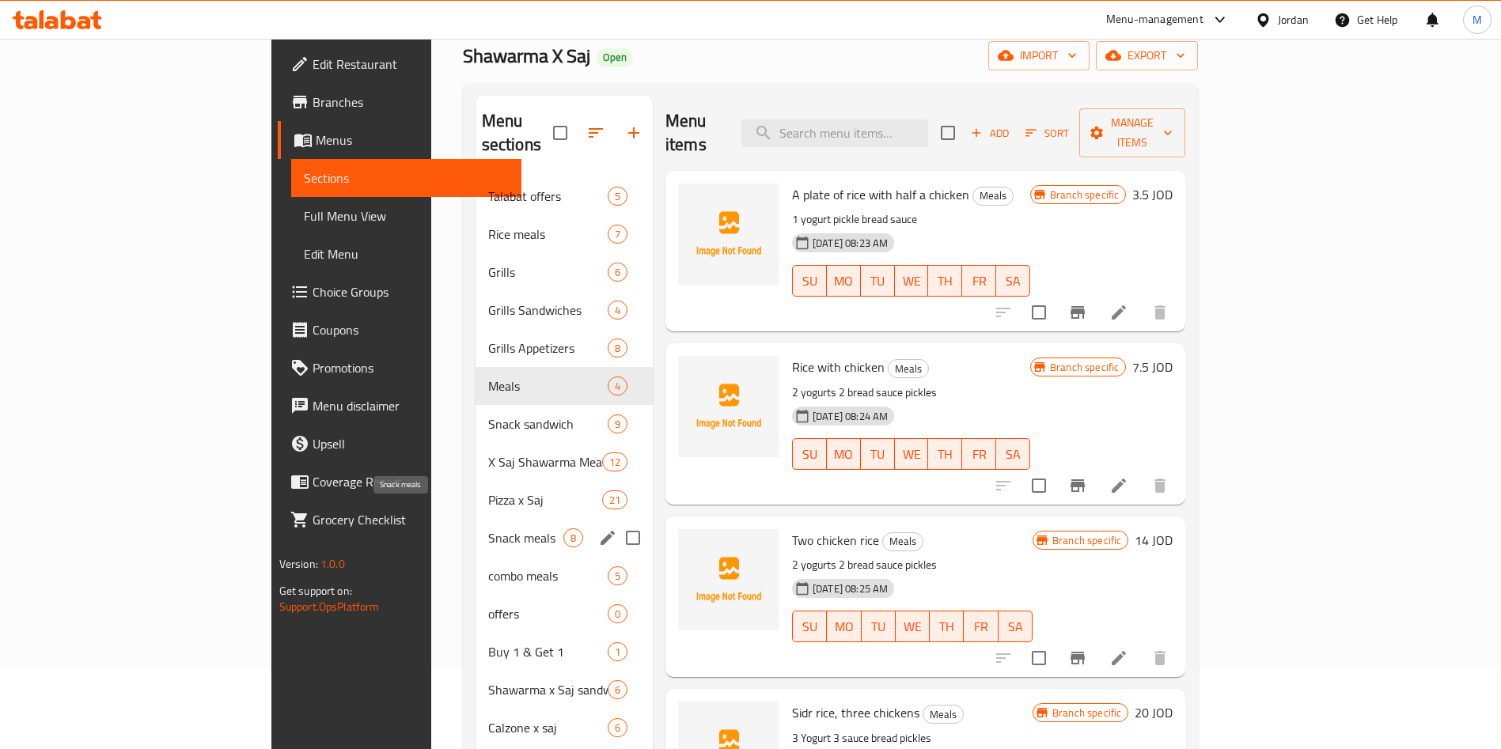
scroll to position [119, 0]
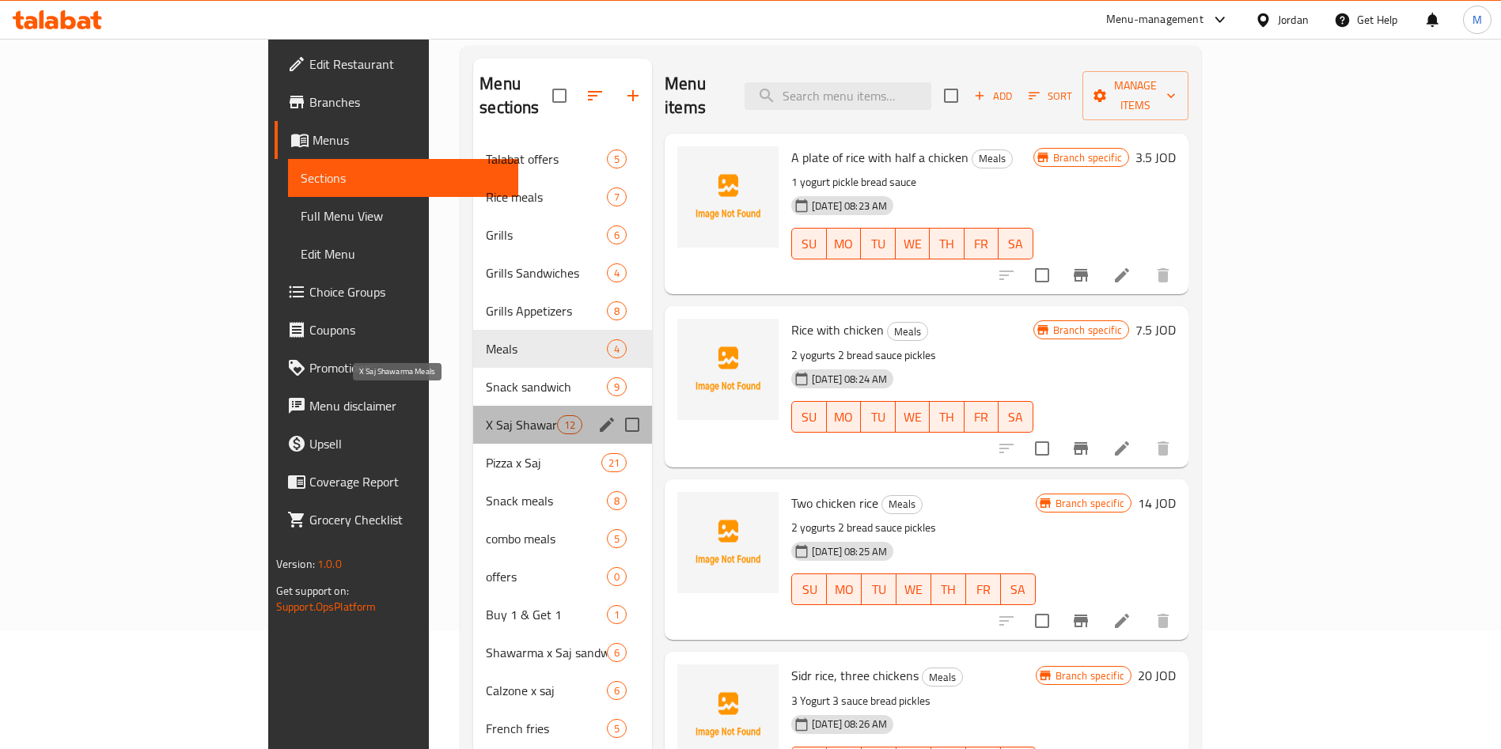
click at [486, 415] on span "X Saj Shawarma Meals" at bounding box center [521, 424] width 71 height 19
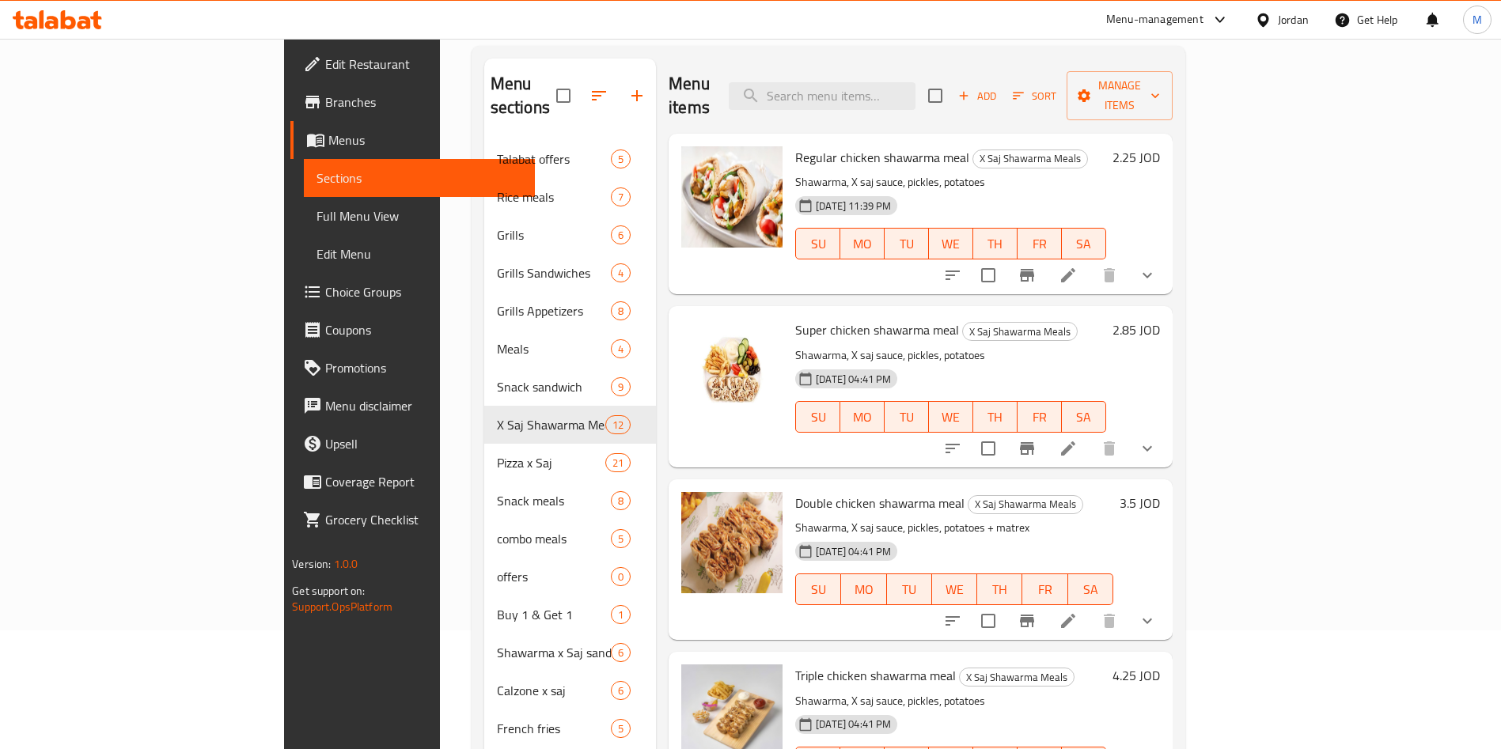
click at [1037, 266] on icon "Branch-specific-item" at bounding box center [1027, 275] width 19 height 19
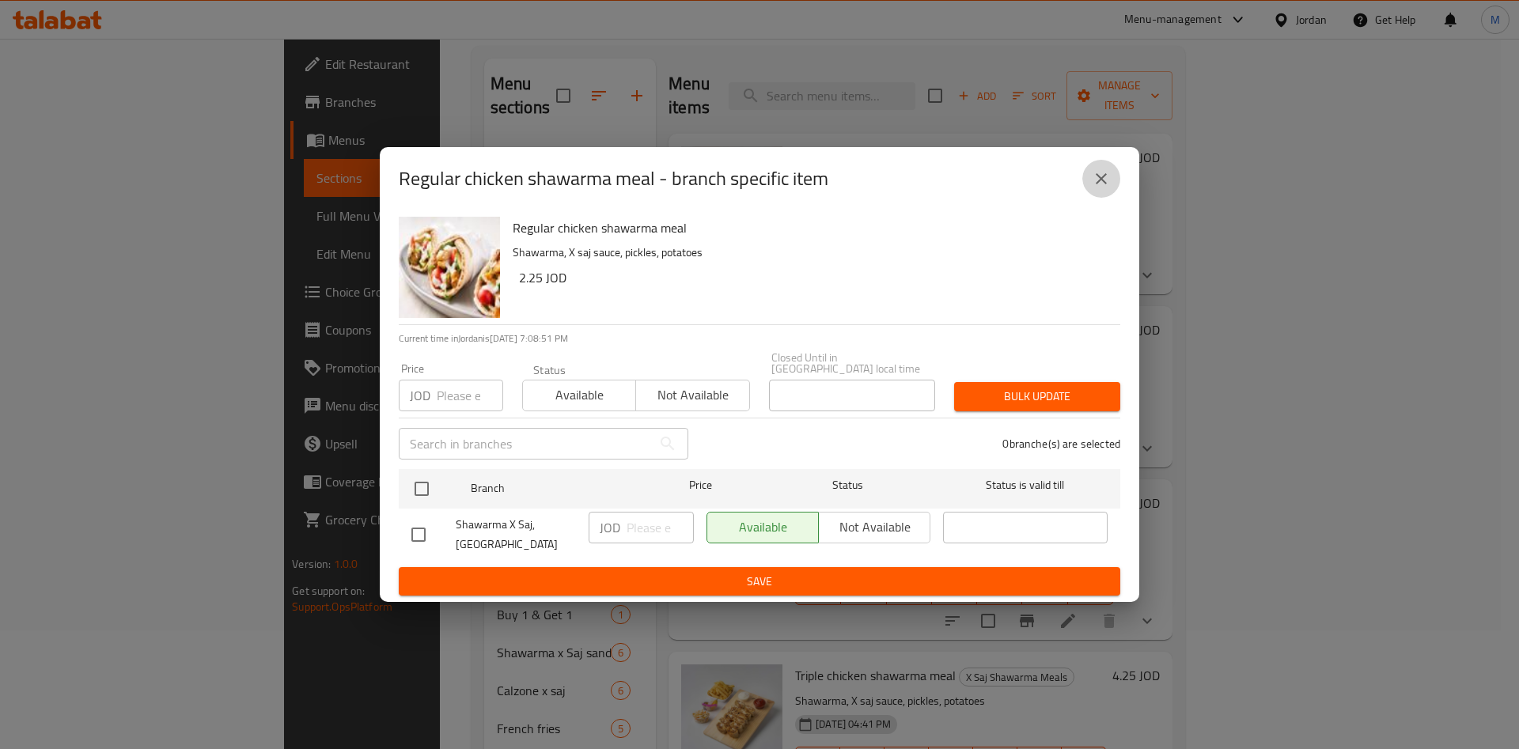
click at [1094, 188] on icon "close" at bounding box center [1101, 178] width 19 height 19
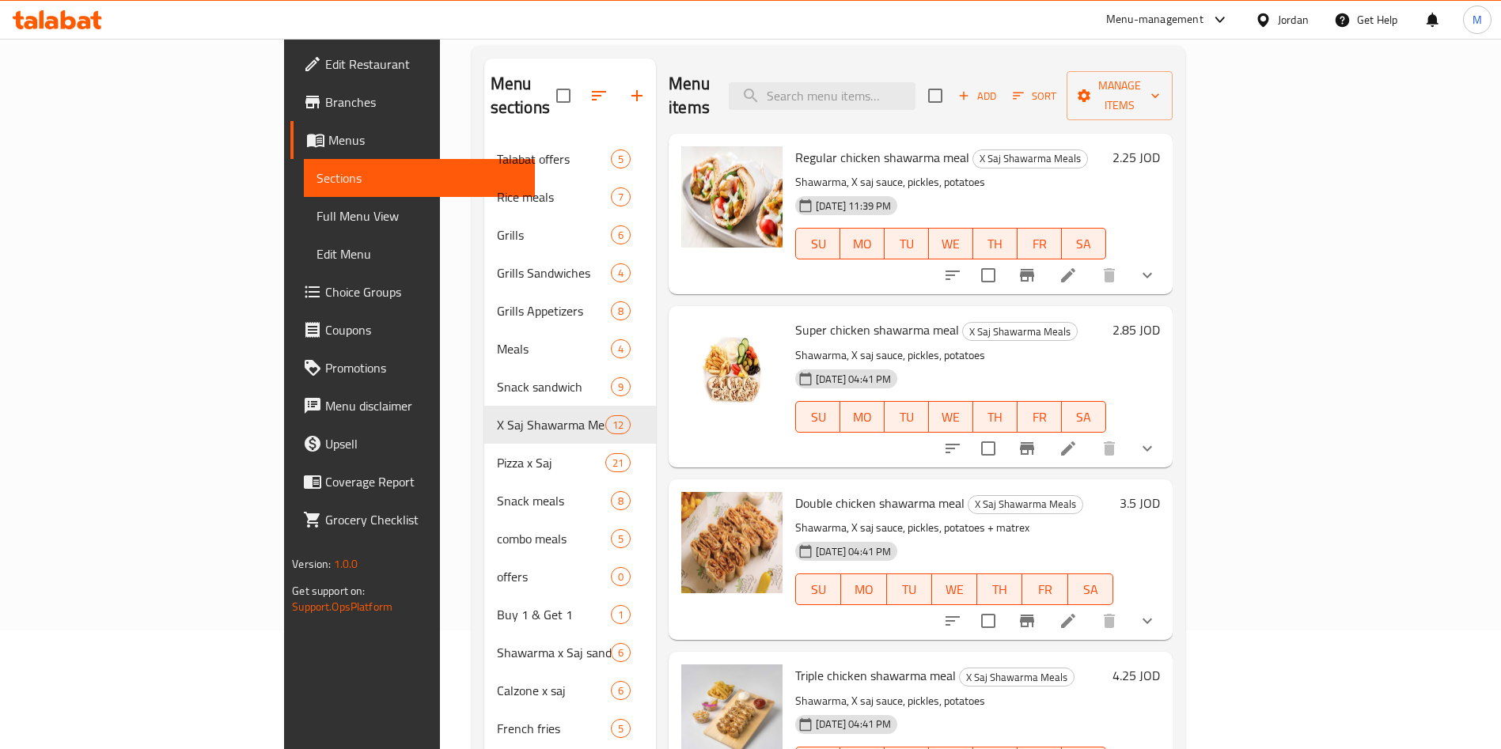
click at [1160, 146] on h6 "2.25 JOD" at bounding box center [1136, 157] width 47 height 22
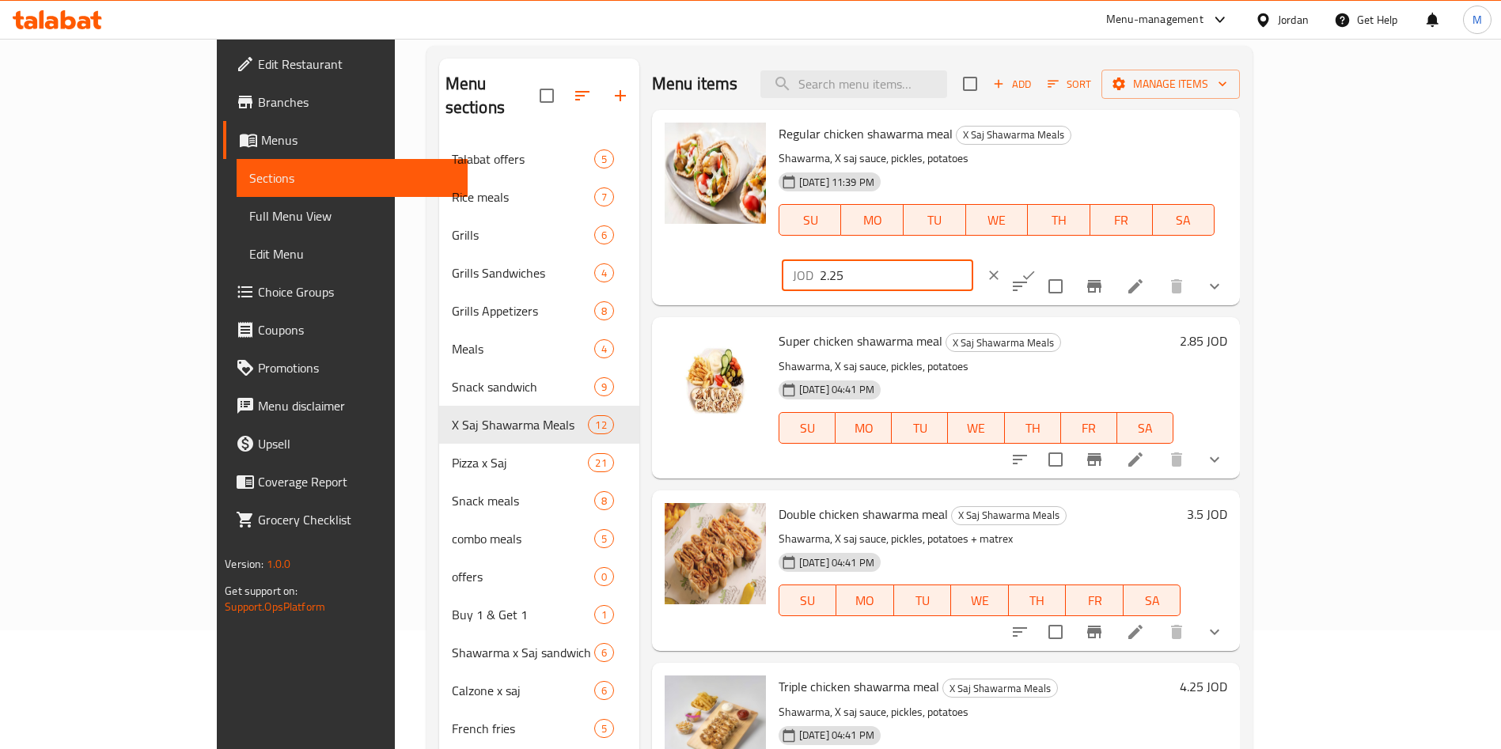
drag, startPoint x: 1263, startPoint y: 132, endPoint x: 1051, endPoint y: 135, distance: 212.1
click at [1050, 135] on div "Regular chicken shawarma meal X Saj Shawarma Meals Shawarma, X saj sauce, pickl…" at bounding box center [1002, 207] width 461 height 183
type input "3"
click at [1046, 258] on button "ok" at bounding box center [1028, 275] width 35 height 35
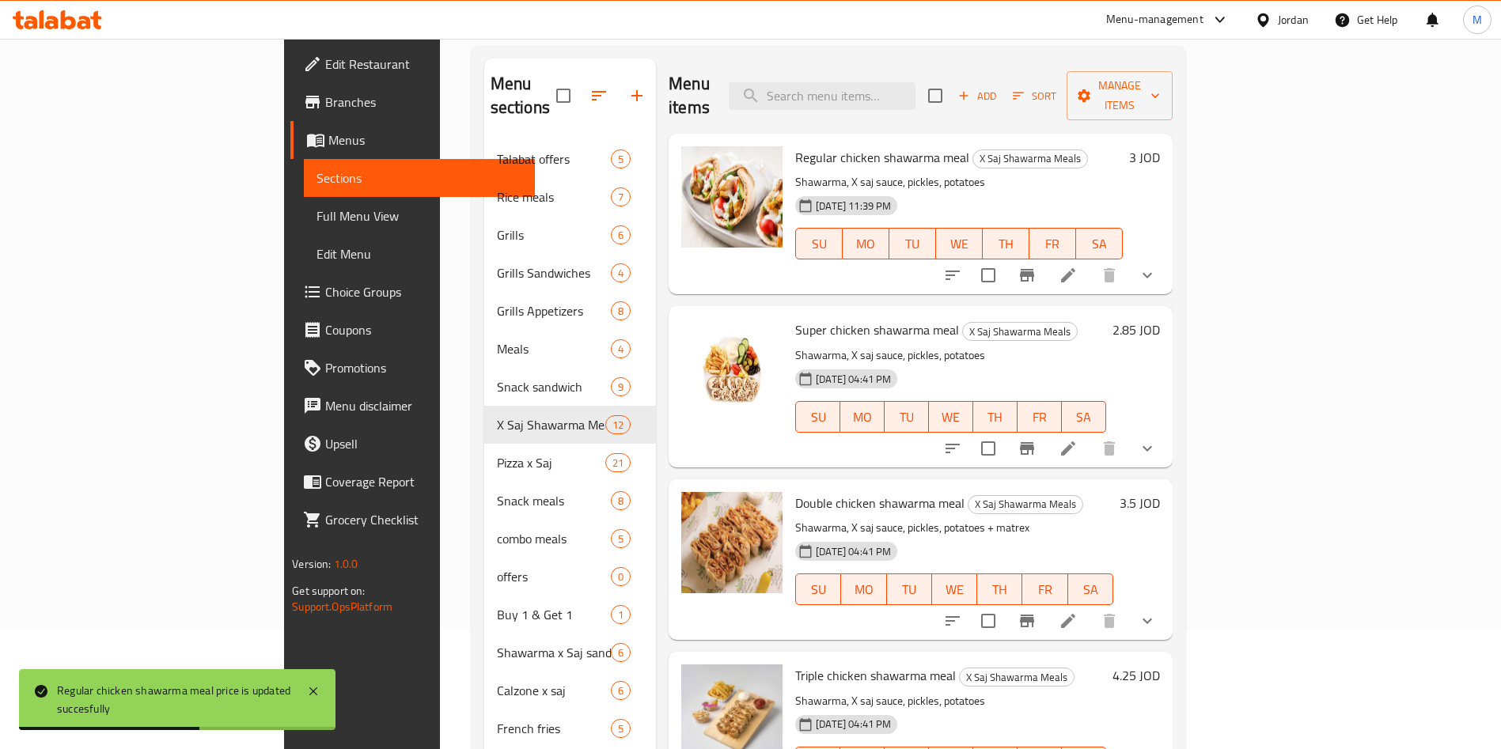
click at [1160, 319] on h6 "2.85 JOD" at bounding box center [1136, 330] width 47 height 22
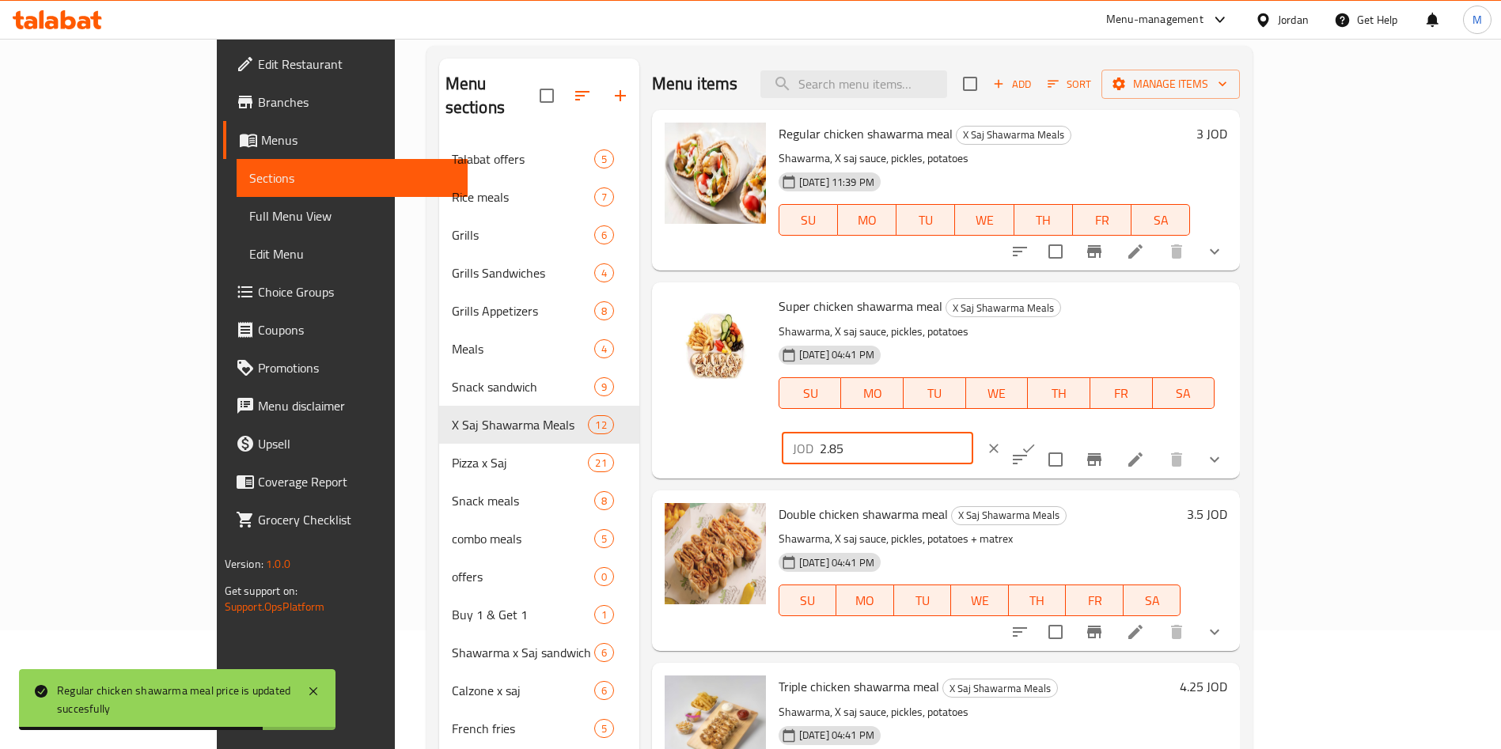
drag, startPoint x: 1174, startPoint y: 309, endPoint x: 944, endPoint y: 301, distance: 229.7
click at [944, 301] on div "Super chicken shawarma meal X Saj Shawarma Meals Shawarma, X saj sauce, pickles…" at bounding box center [1002, 380] width 461 height 183
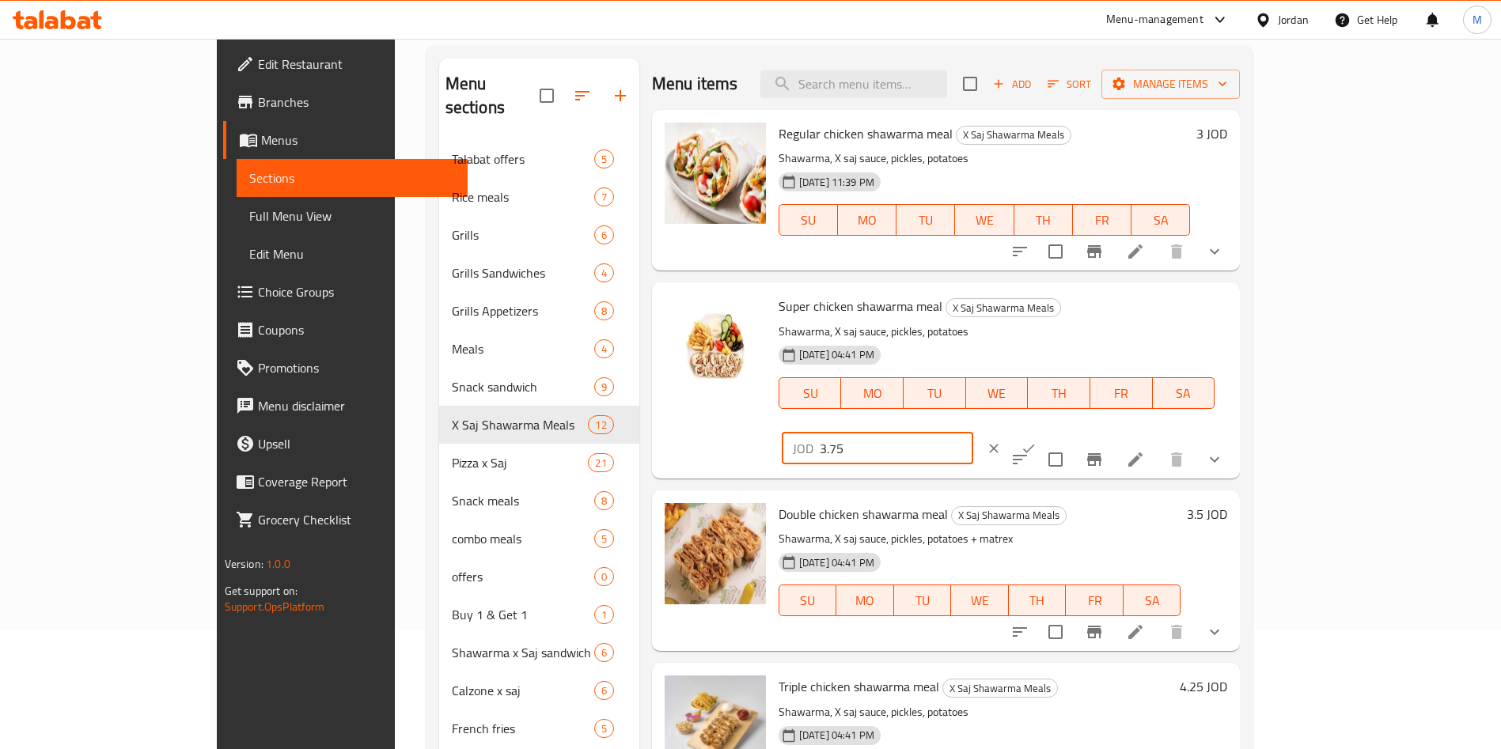
type input "3.75"
click at [1037, 441] on icon "ok" at bounding box center [1029, 449] width 16 height 16
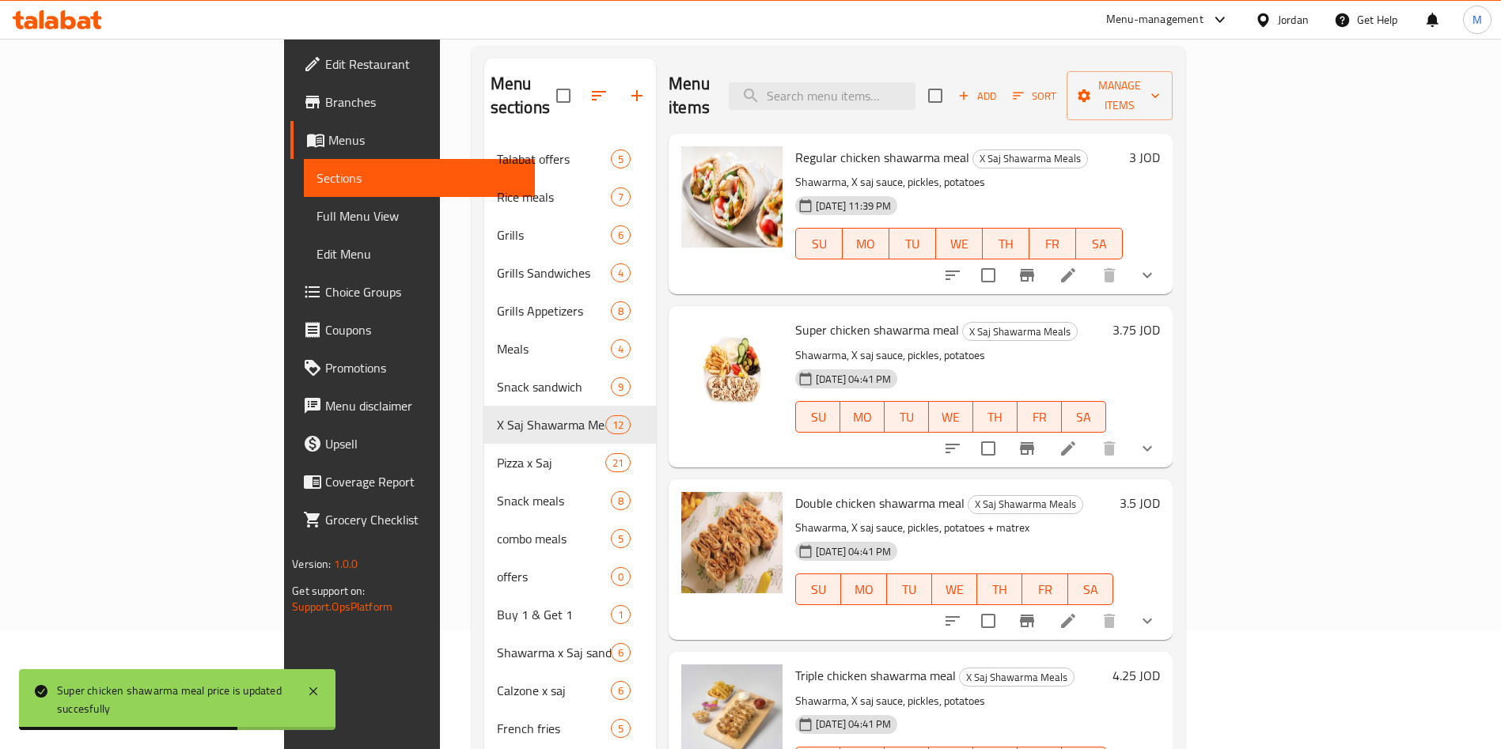
click at [1160, 492] on h6 "3.5 JOD" at bounding box center [1140, 503] width 40 height 22
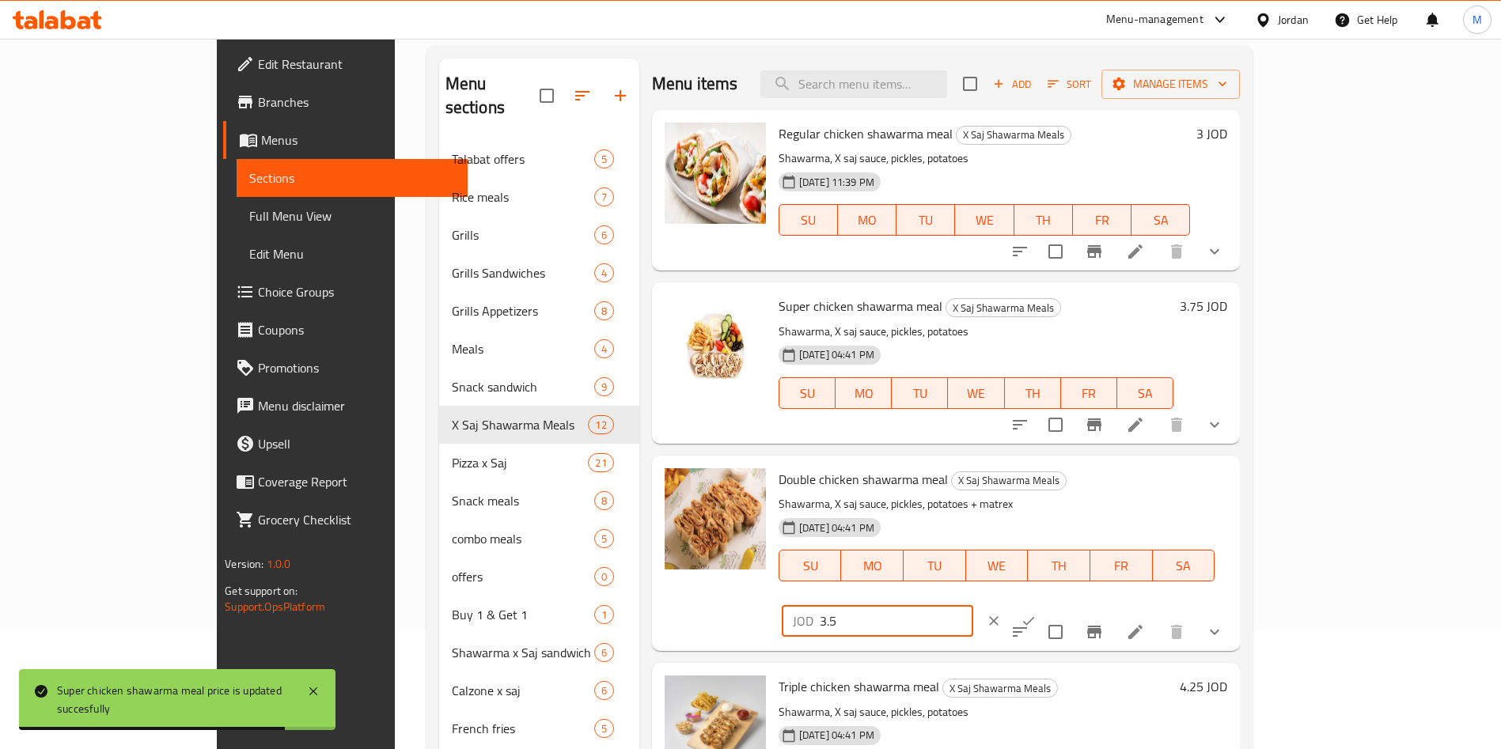
drag, startPoint x: 1300, startPoint y: 488, endPoint x: 1121, endPoint y: 498, distance: 179.9
click at [1121, 498] on div "Double chicken shawarma meal X Saj Shawarma Meals Shawarma, X saj sauce, pickle…" at bounding box center [1002, 553] width 461 height 183
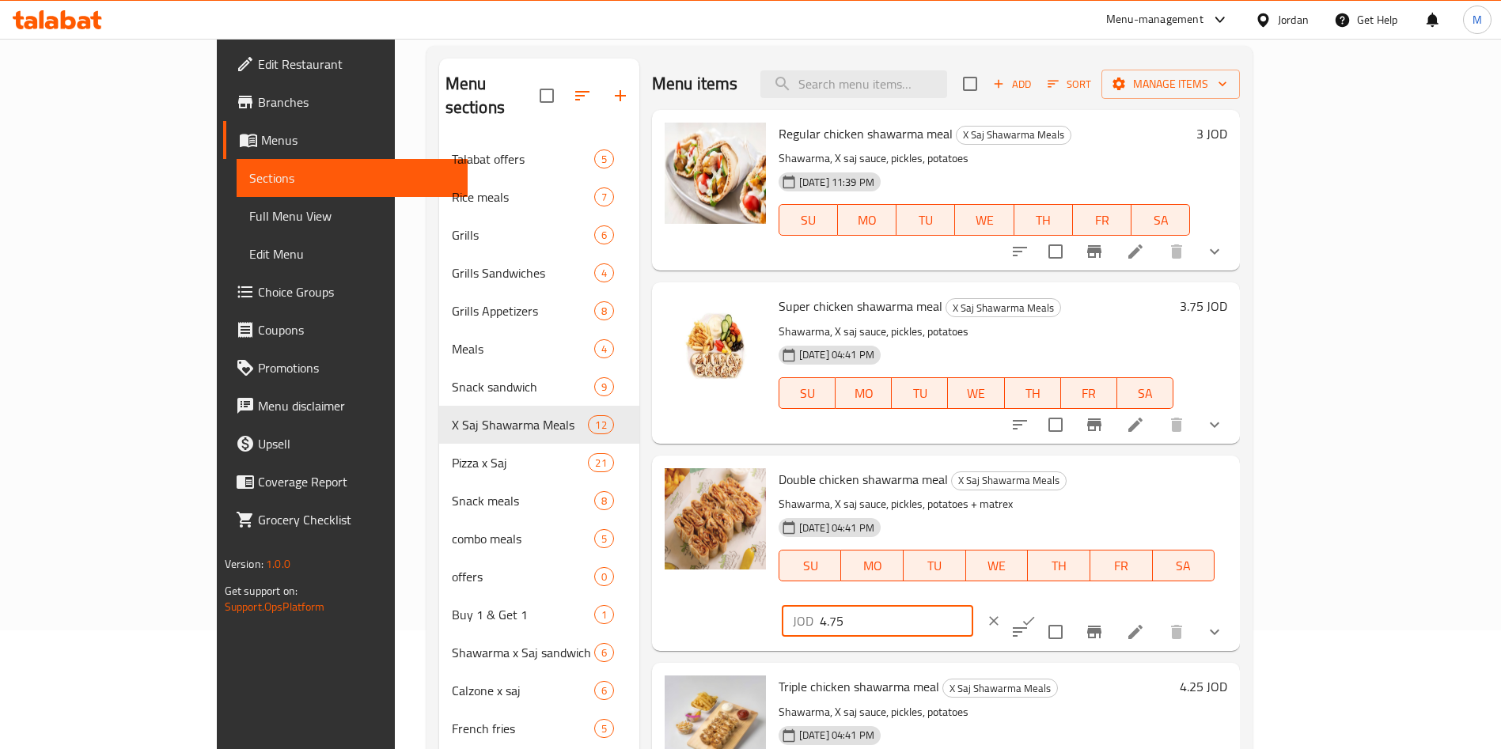
type input "4.75"
click at [1037, 613] on icon "ok" at bounding box center [1029, 621] width 16 height 16
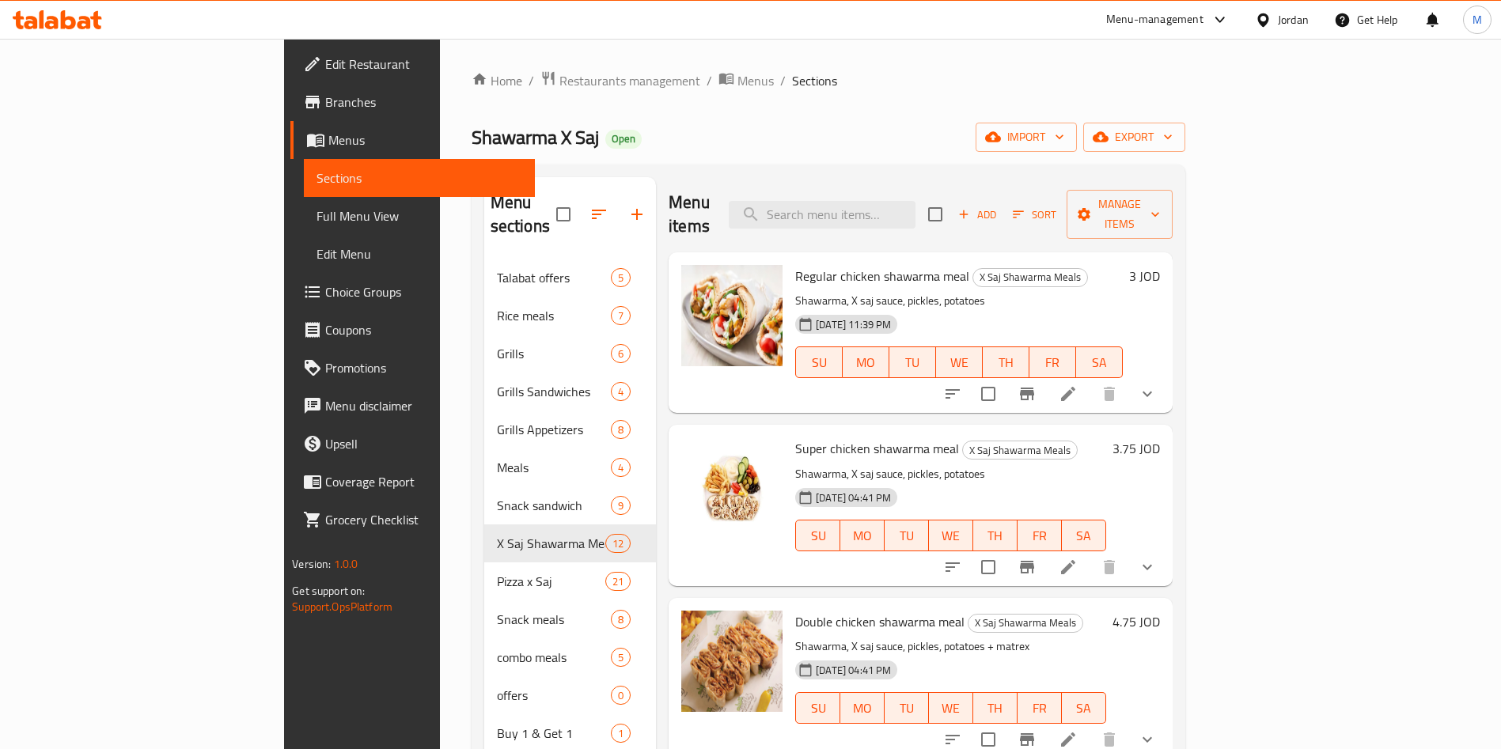
drag, startPoint x: 487, startPoint y: 88, endPoint x: 501, endPoint y: 95, distance: 15.2
click at [560, 88] on span "Restaurants management" at bounding box center [630, 80] width 141 height 19
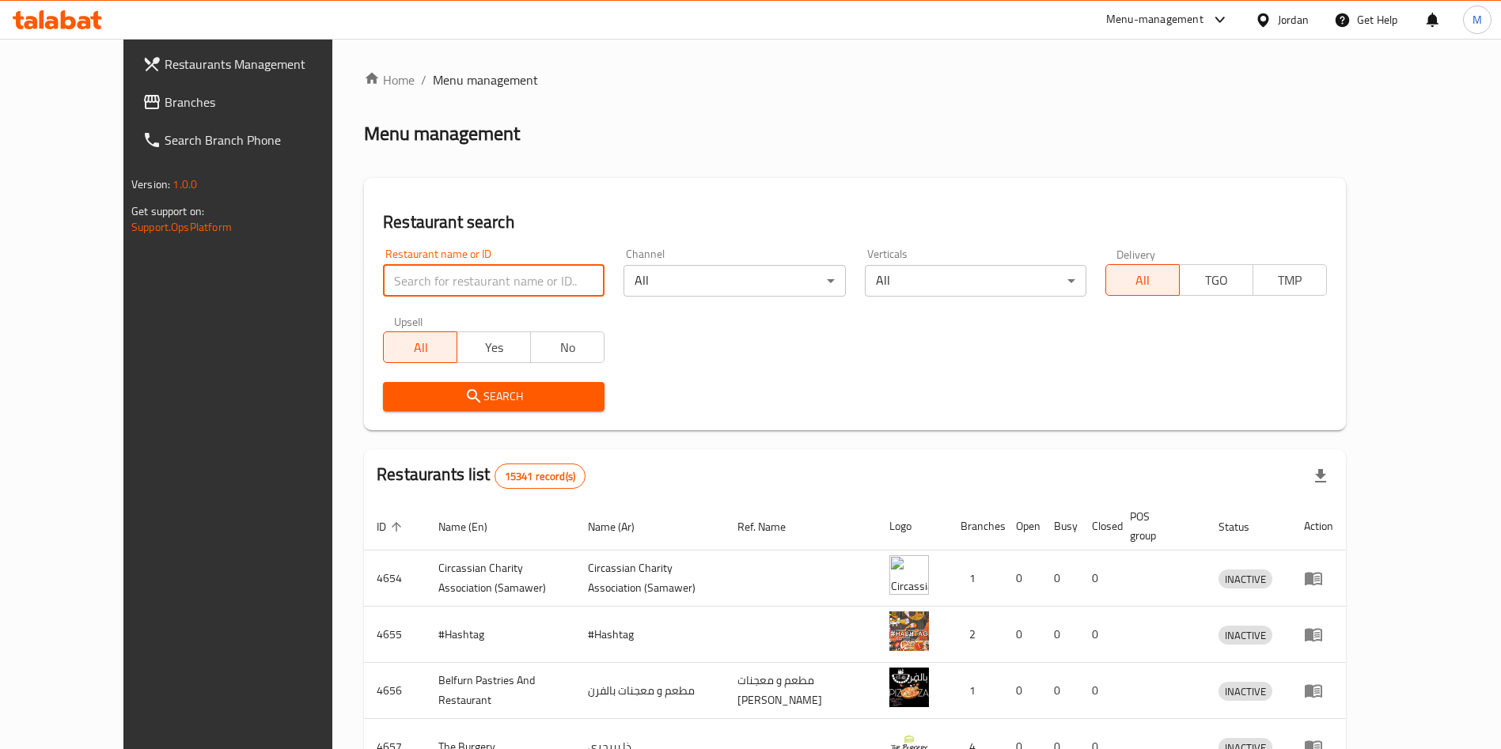
click at [524, 283] on input "search" at bounding box center [494, 281] width 222 height 32
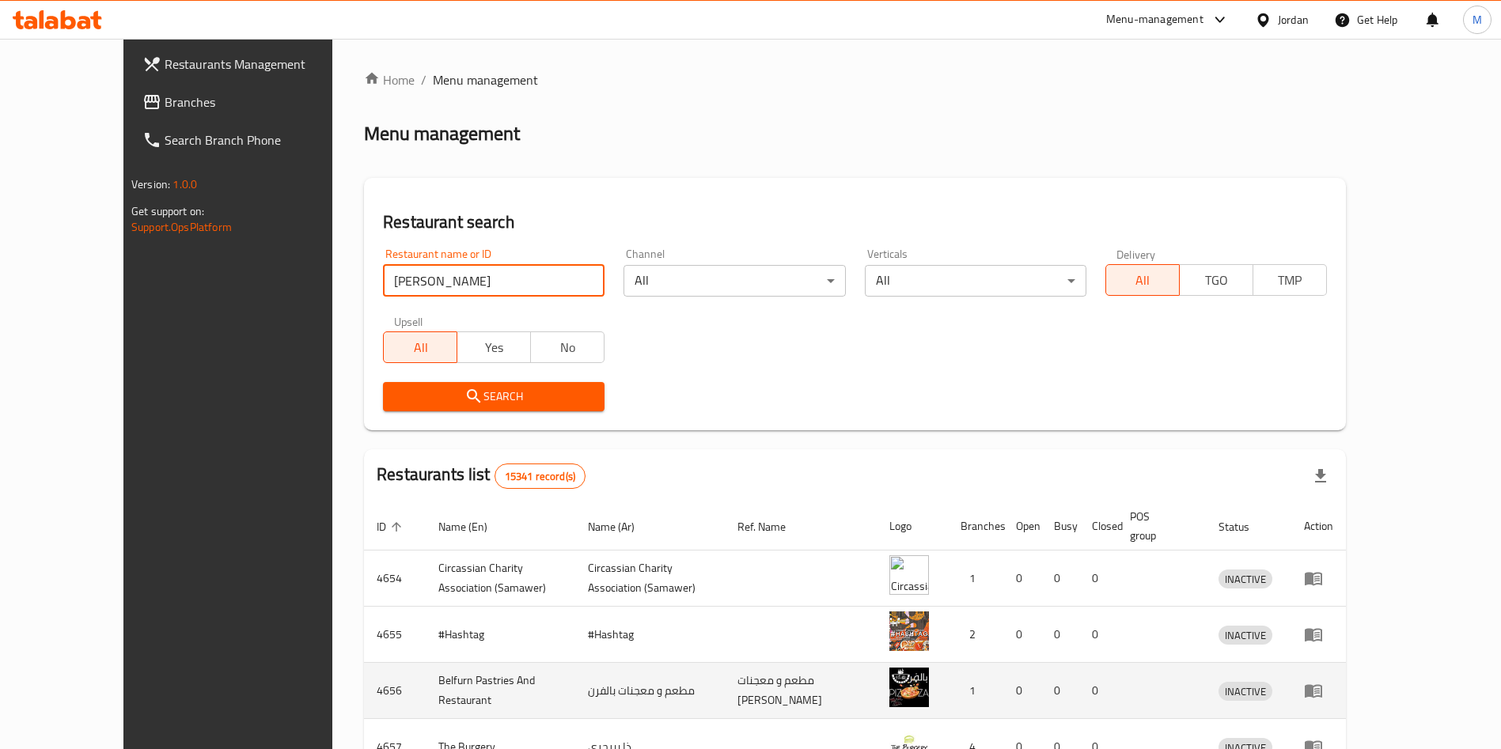
click button "Search" at bounding box center [494, 396] width 222 height 29
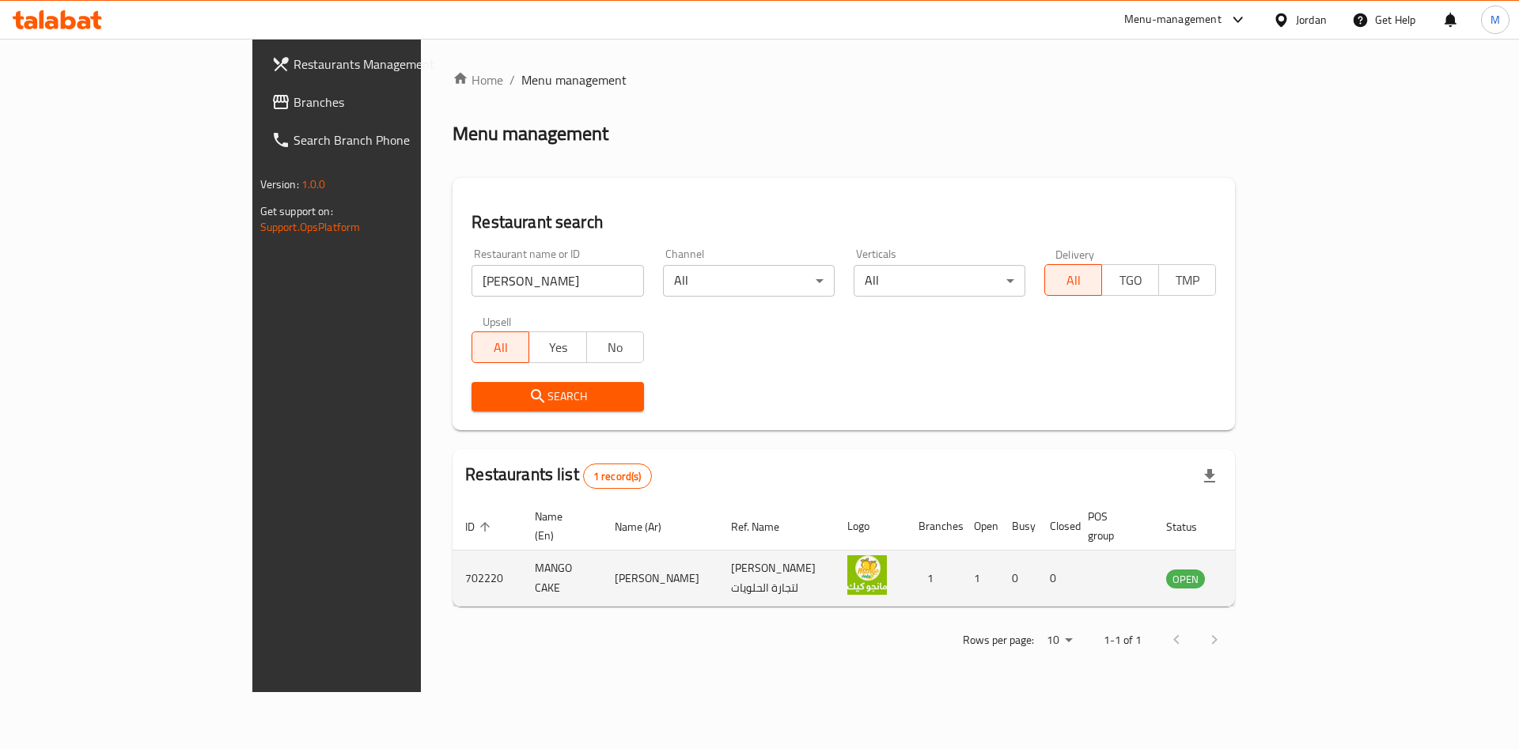
click at [522, 564] on td "MANGO CAKE" at bounding box center [562, 579] width 80 height 56
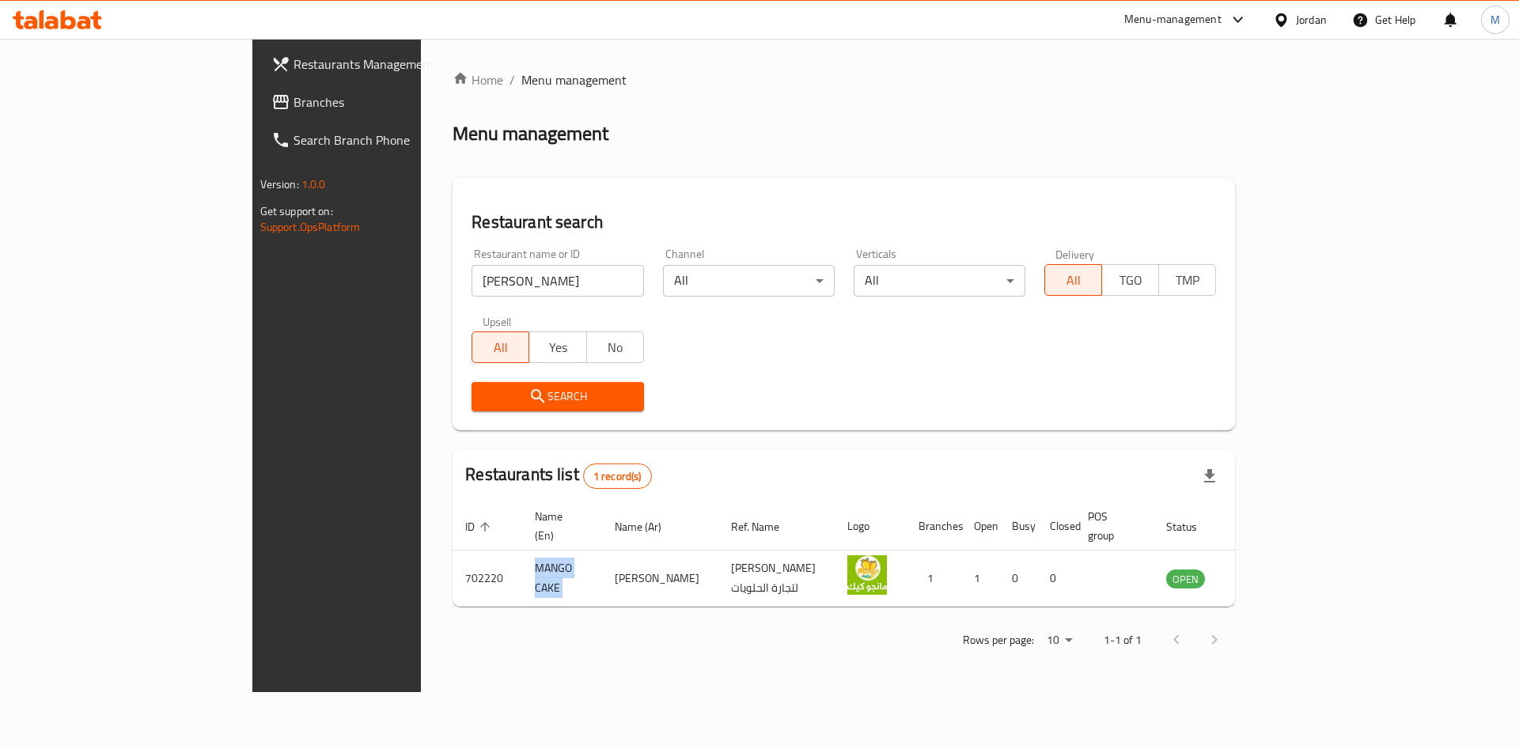
copy td "MANGO CAKE"
click at [472, 289] on input "مانجو كيك" at bounding box center [558, 281] width 172 height 32
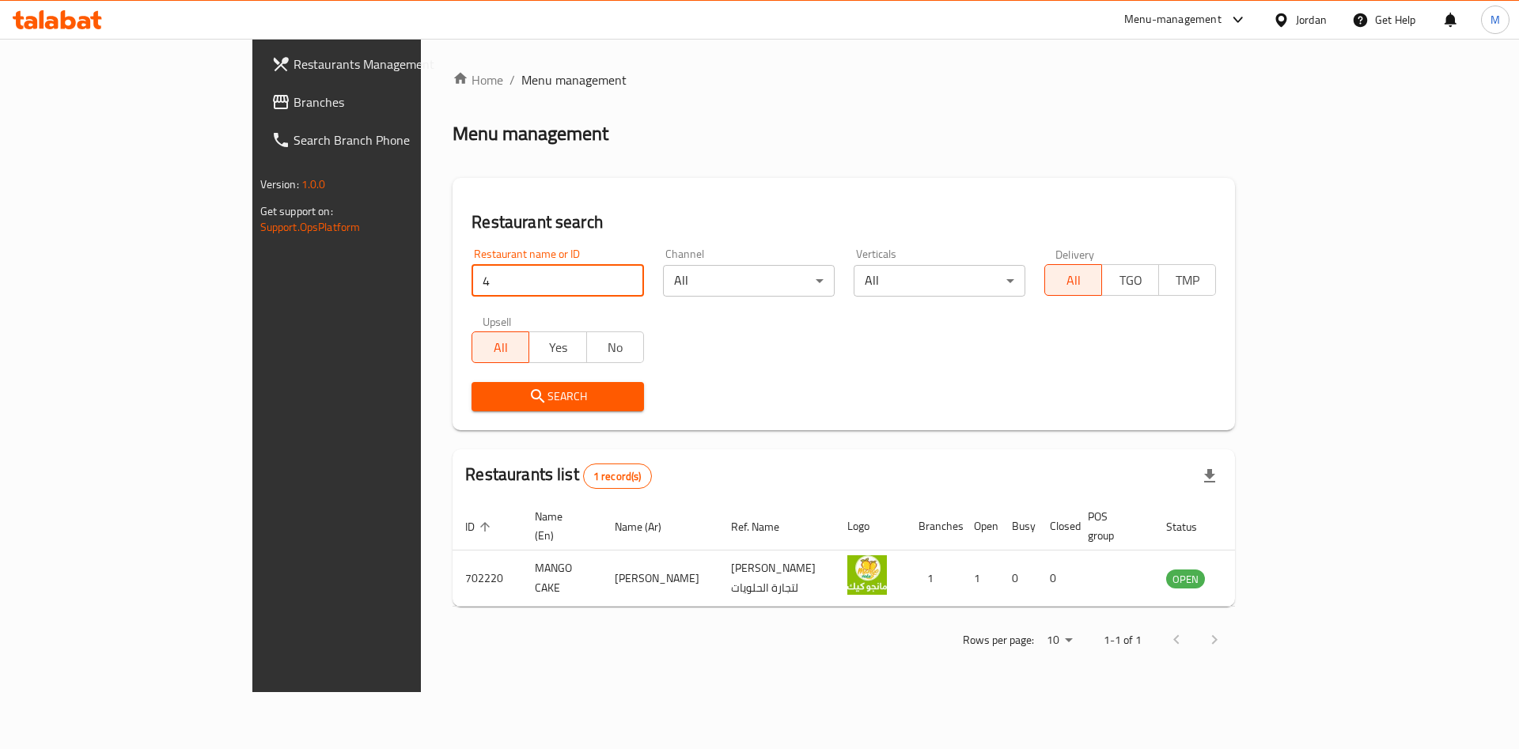
click at [472, 289] on input "4" at bounding box center [558, 281] width 172 height 32
type input "4 brothers"
click button "Search" at bounding box center [558, 396] width 172 height 29
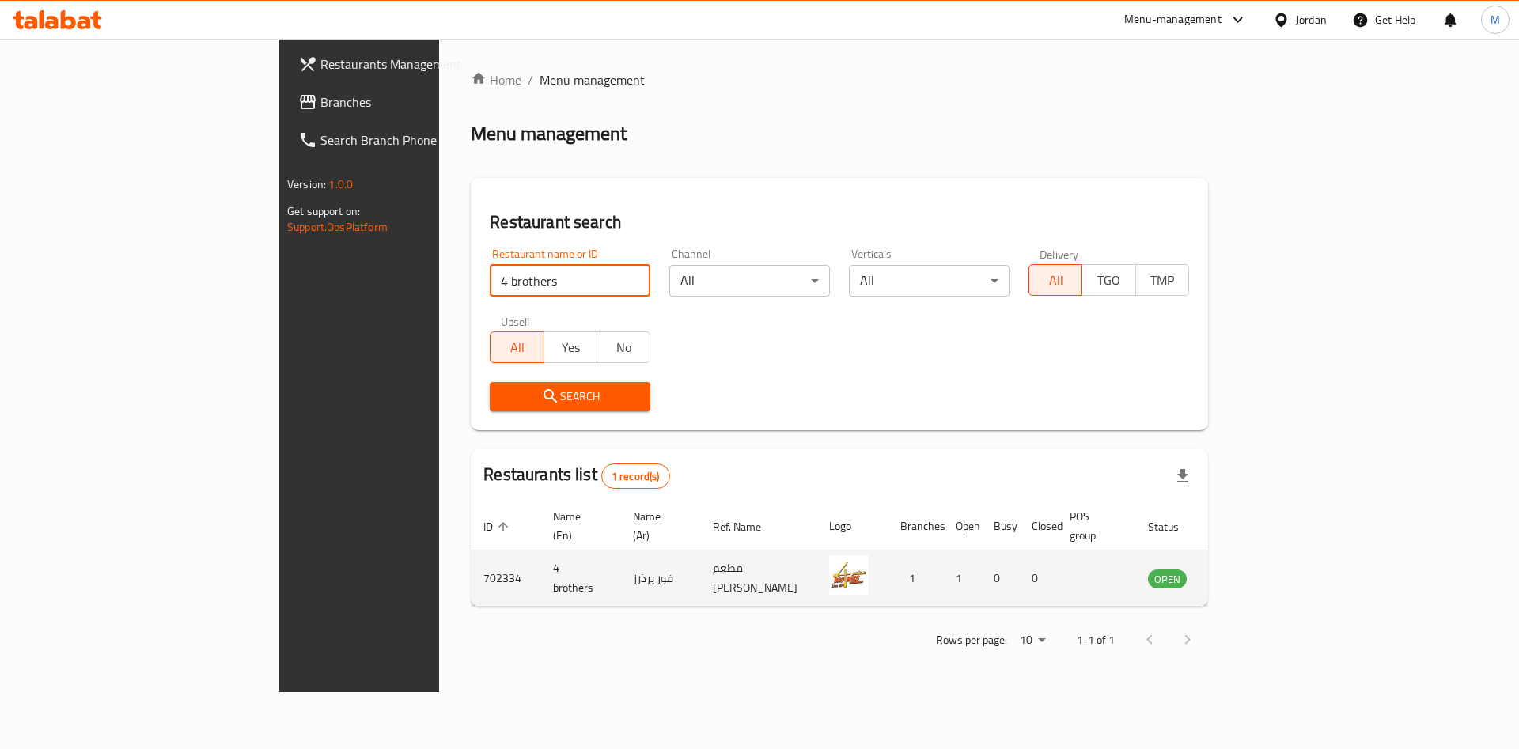
click at [541, 554] on td "4 brothers" at bounding box center [581, 579] width 80 height 56
copy td "4 brothers"
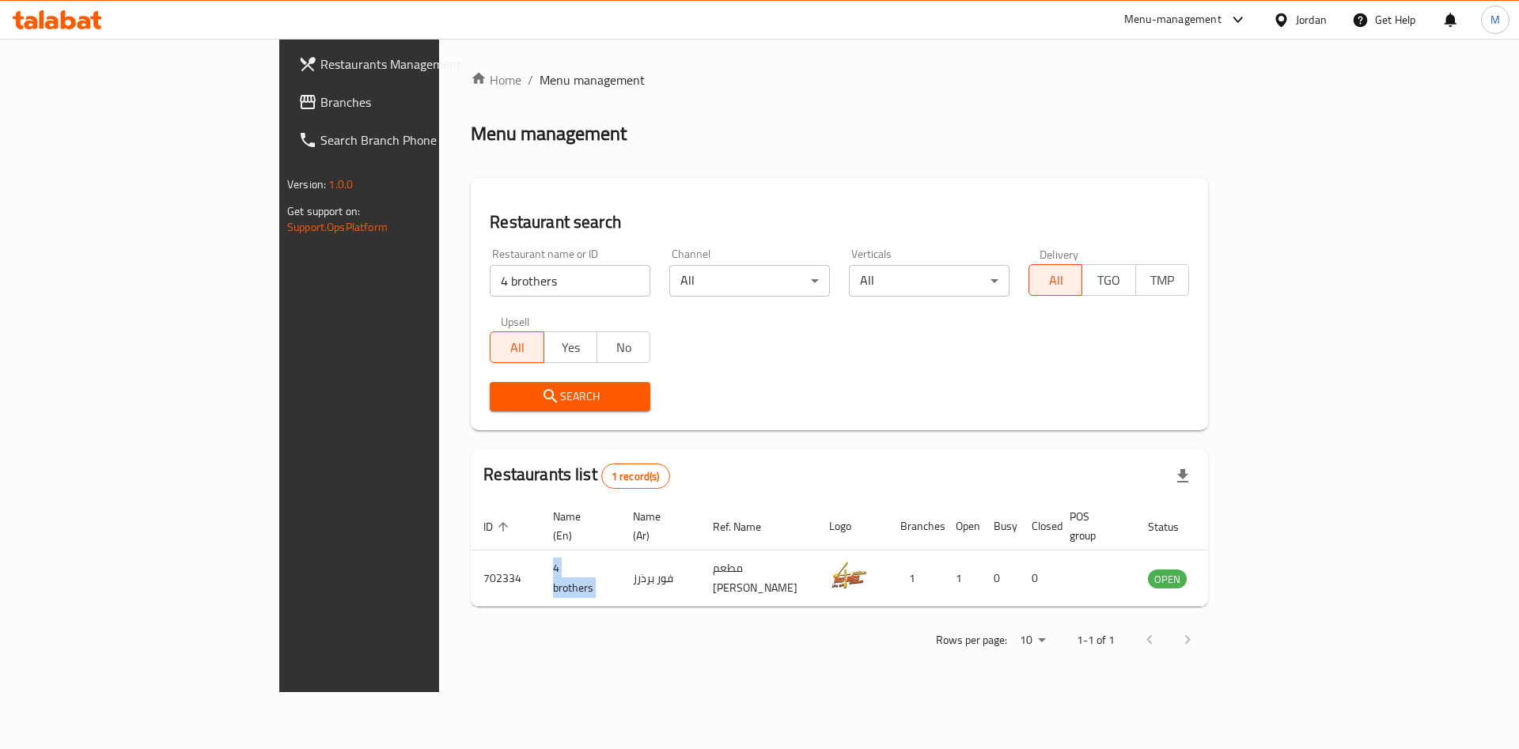
click at [286, 115] on link "Branches" at bounding box center [410, 102] width 248 height 38
